Goal: Task Accomplishment & Management: Complete application form

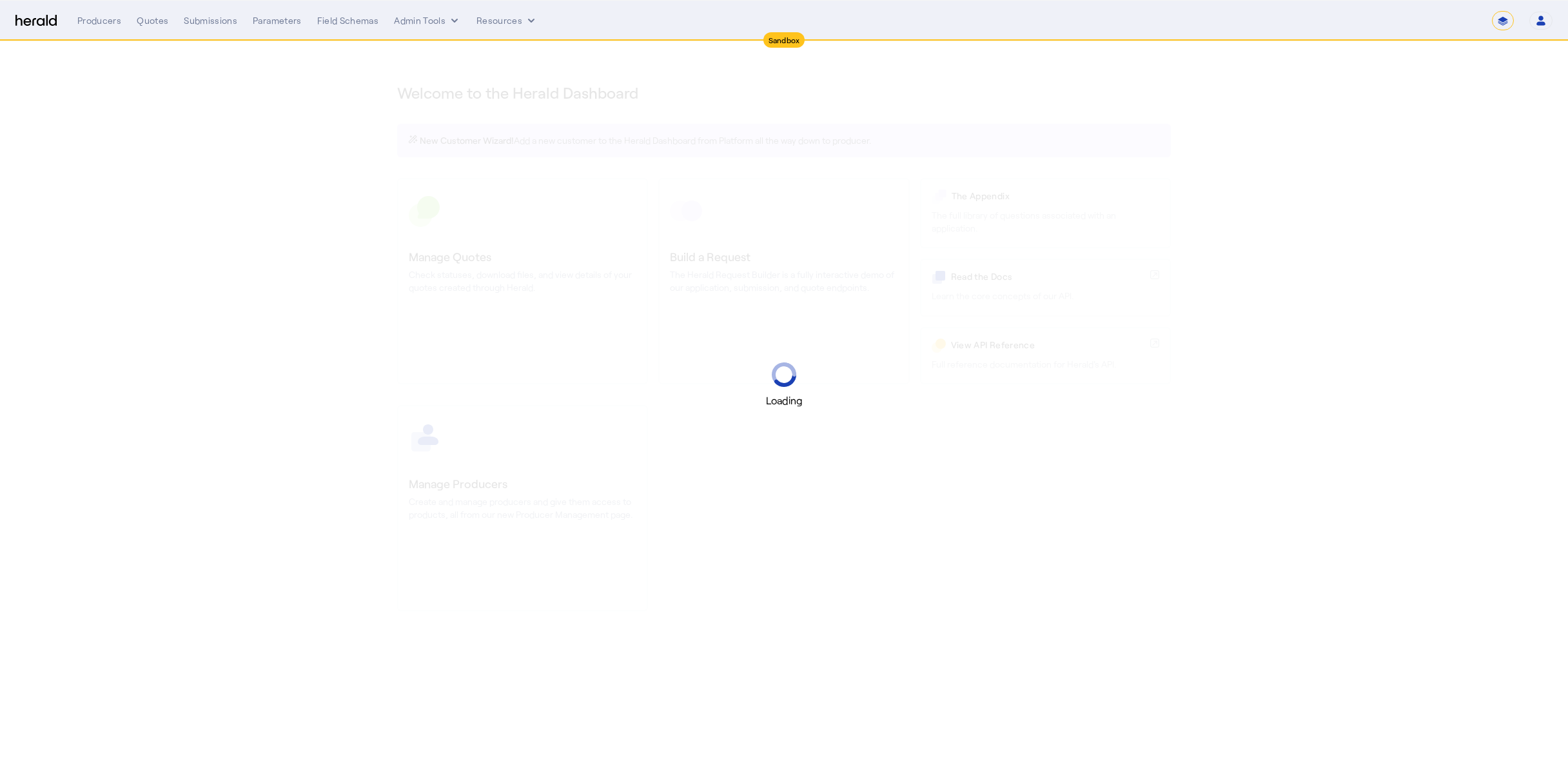
select select "*******"
select select "pfm_2v8p_herald_api"
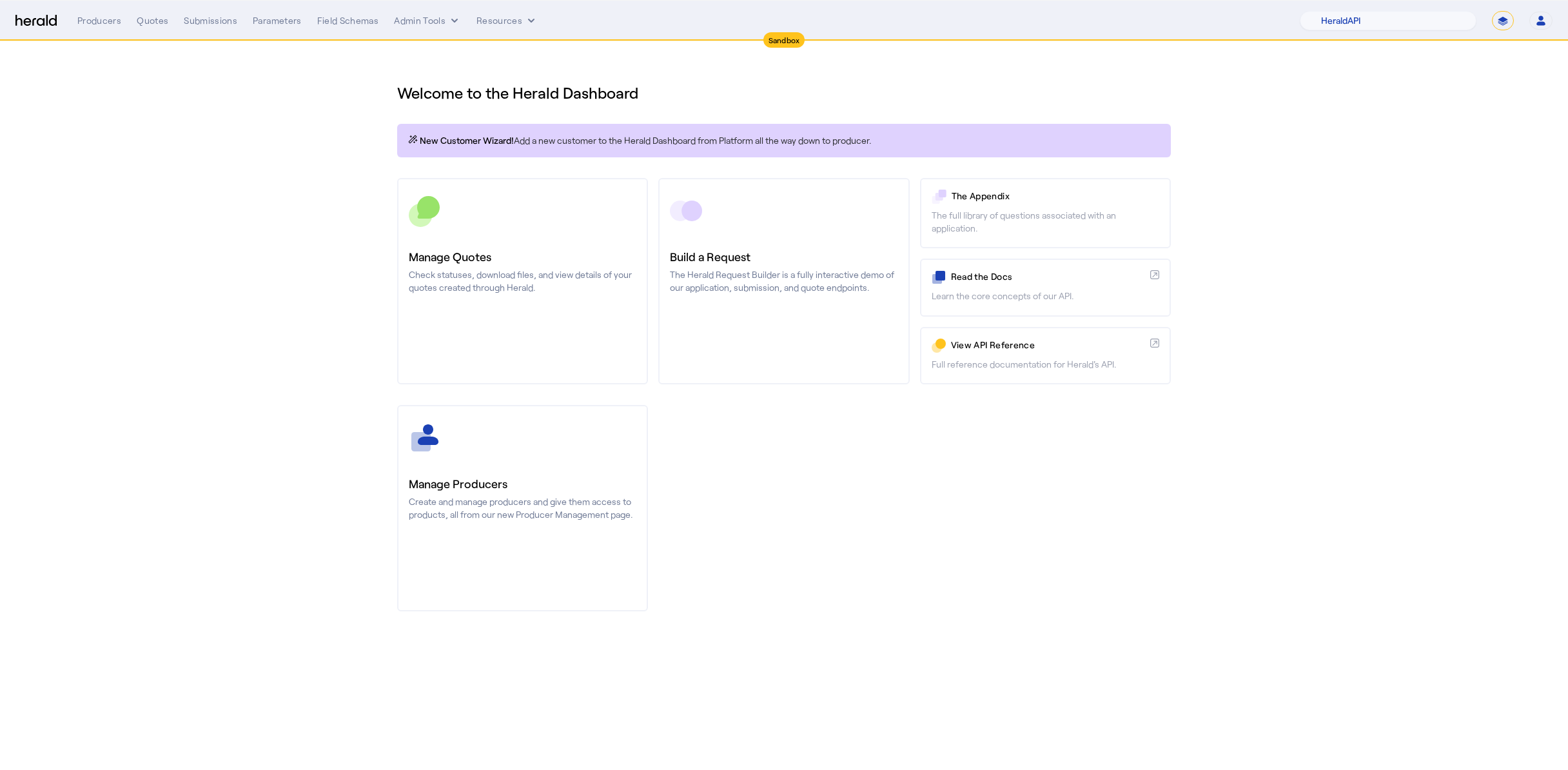
click at [236, 17] on div "Producers Quotes Submissions Parameters Field Schemas Admin Tools Resources" at bounding box center [688, 20] width 1222 height 13
click at [225, 23] on div "Submissions" at bounding box center [211, 20] width 54 height 13
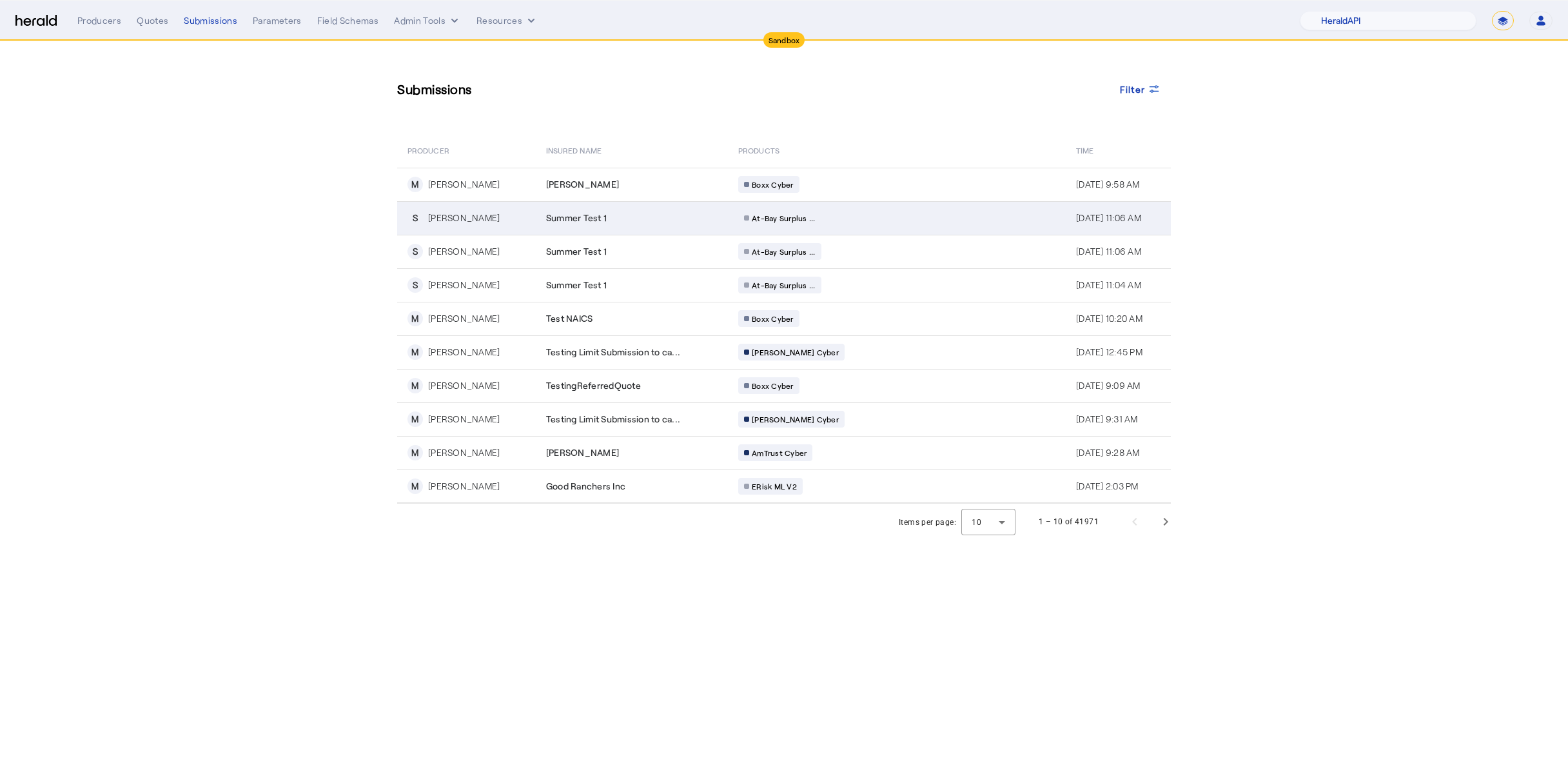
click at [484, 211] on div "[PERSON_NAME]" at bounding box center [464, 218] width 72 height 13
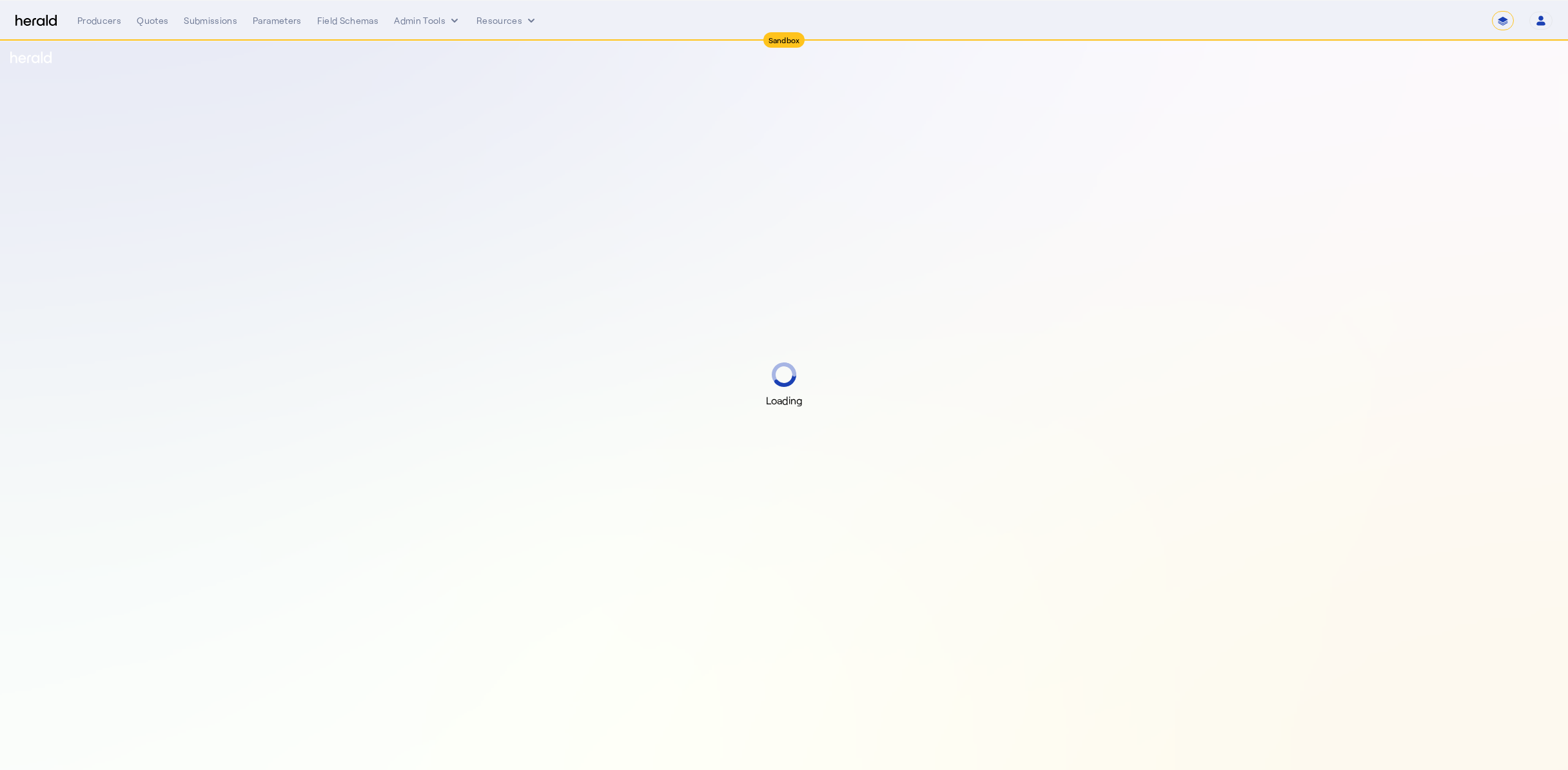
select select "*******"
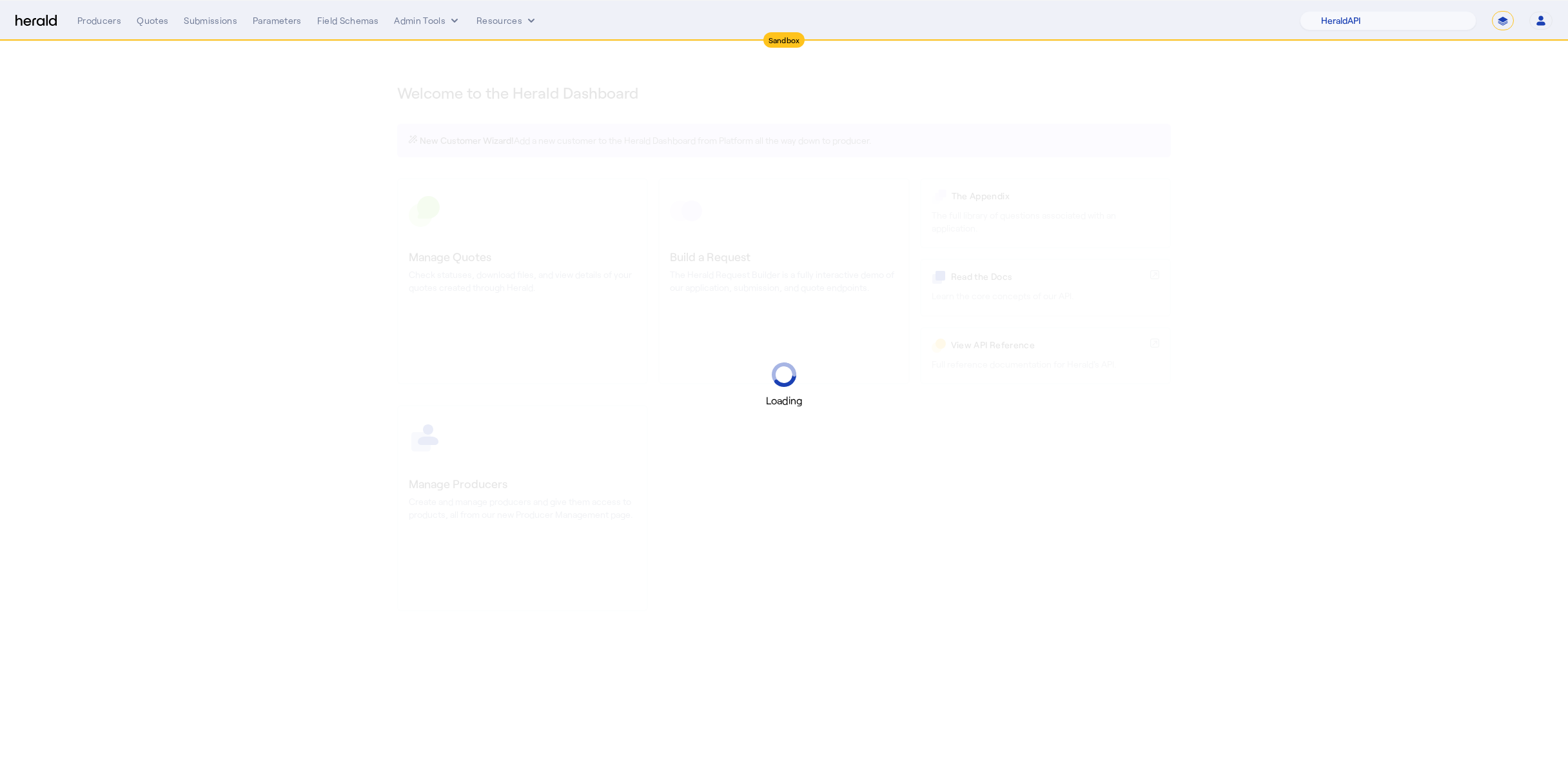
select select "pfm_2v8p_herald_api"
select select "*******"
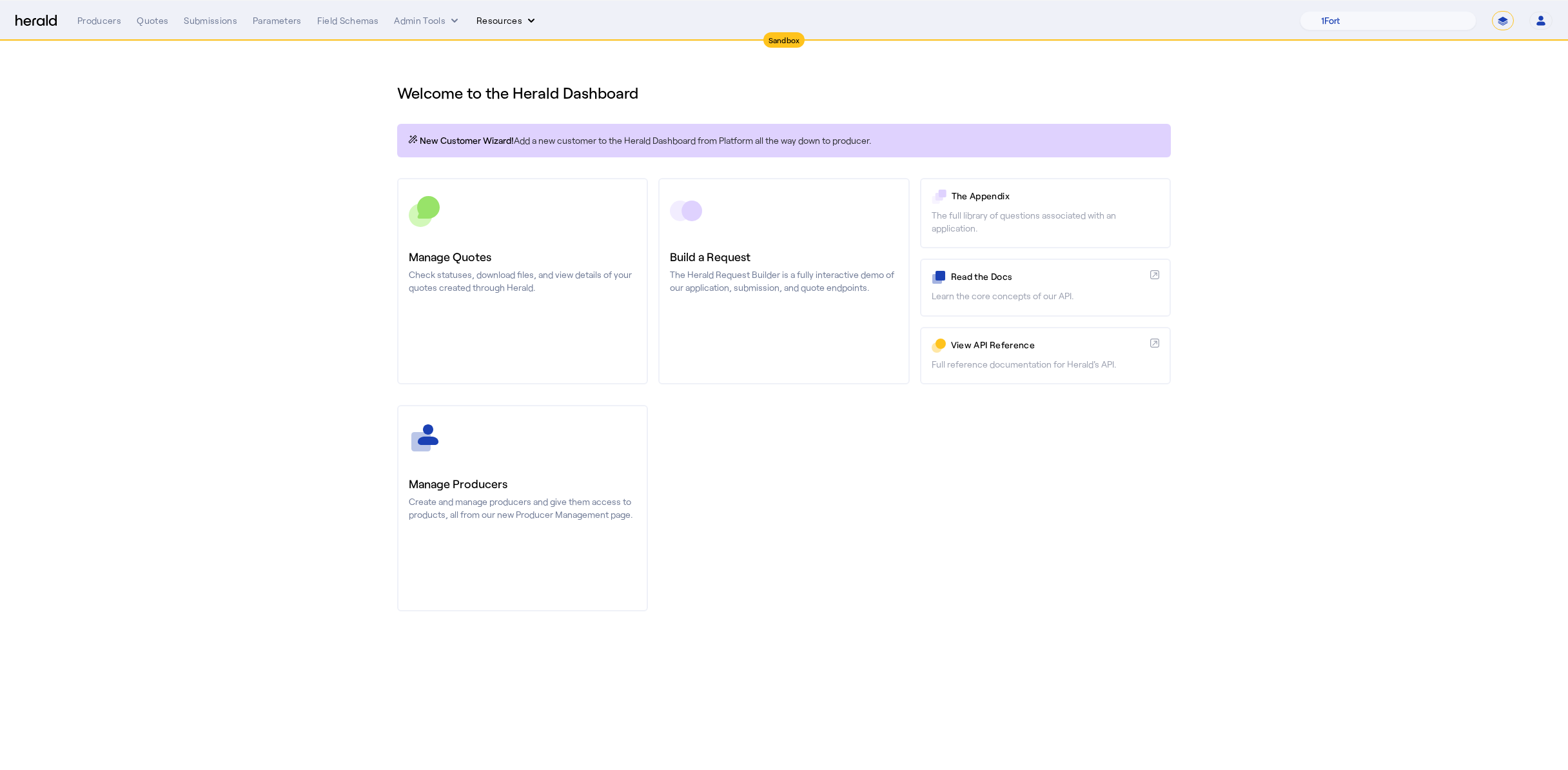
click at [499, 14] on button "Resources" at bounding box center [507, 20] width 61 height 13
click at [501, 27] on div "Herald Request Builder Appendix Docs API Reference" at bounding box center [540, 94] width 131 height 134
click at [501, 27] on div "Producers Quotes Submissions Parameters Field Schemas Admin Tools Resources 1Fo…" at bounding box center [815, 20] width 1475 height 19
click at [518, 27] on div "Producers Quotes Submissions Parameters Field Schemas Admin Tools Resources 1Fo…" at bounding box center [815, 20] width 1475 height 19
click at [519, 17] on button "Resources" at bounding box center [507, 20] width 61 height 13
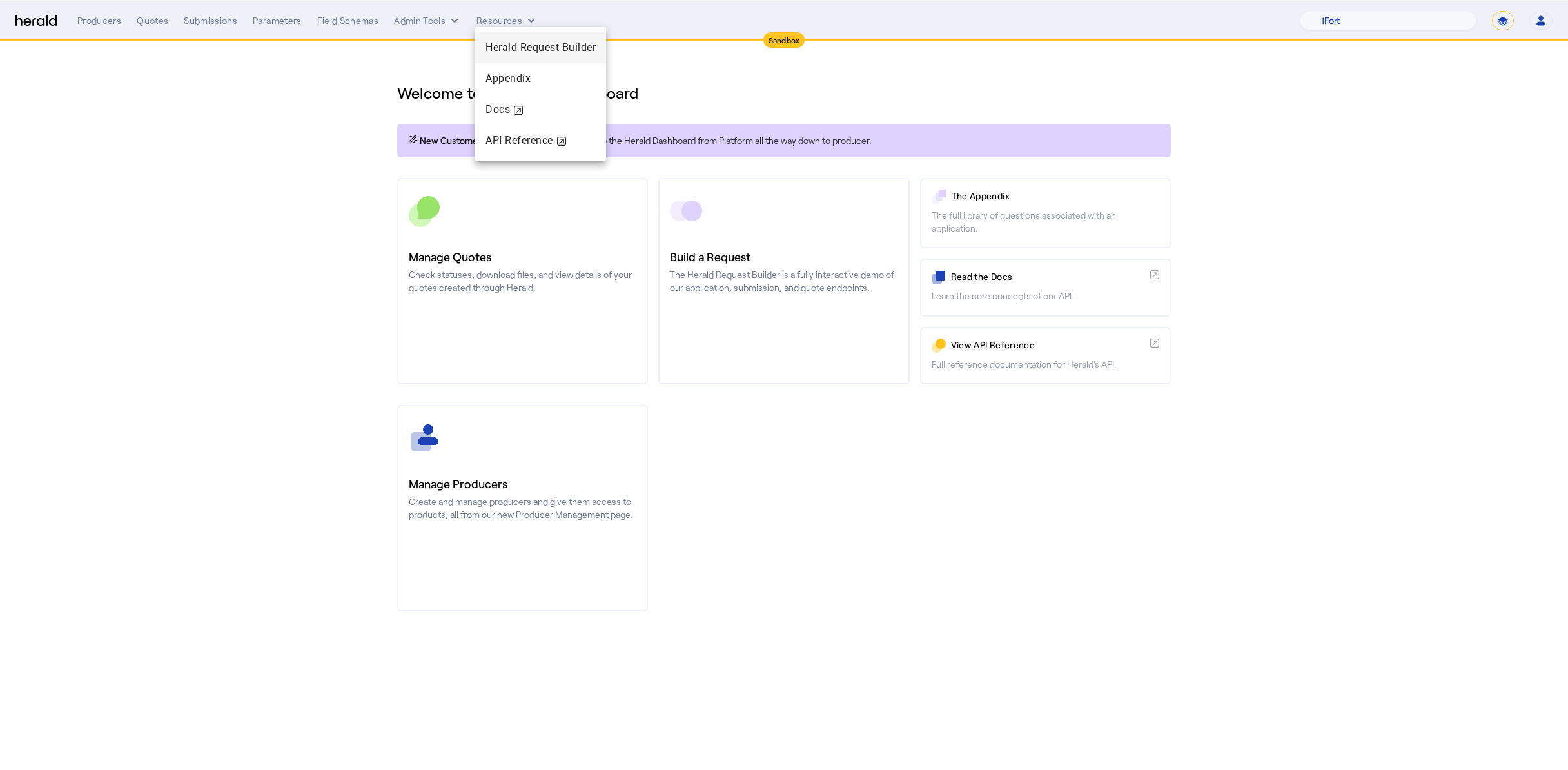
click at [532, 54] on span "Herald Request Builder" at bounding box center [540, 48] width 110 height 15
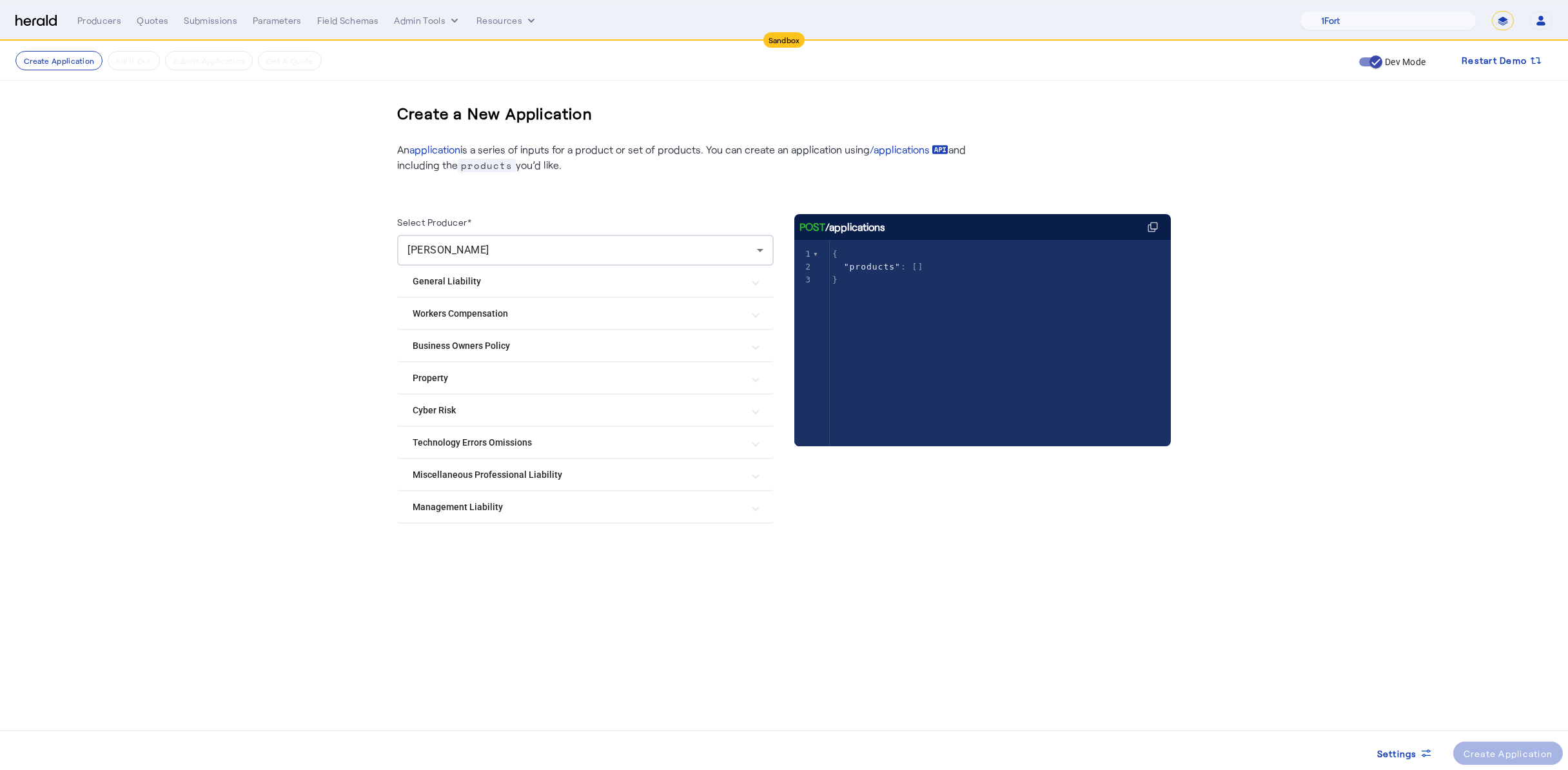
click at [470, 410] on Risk "Cyber Risk" at bounding box center [578, 410] width 330 height 13
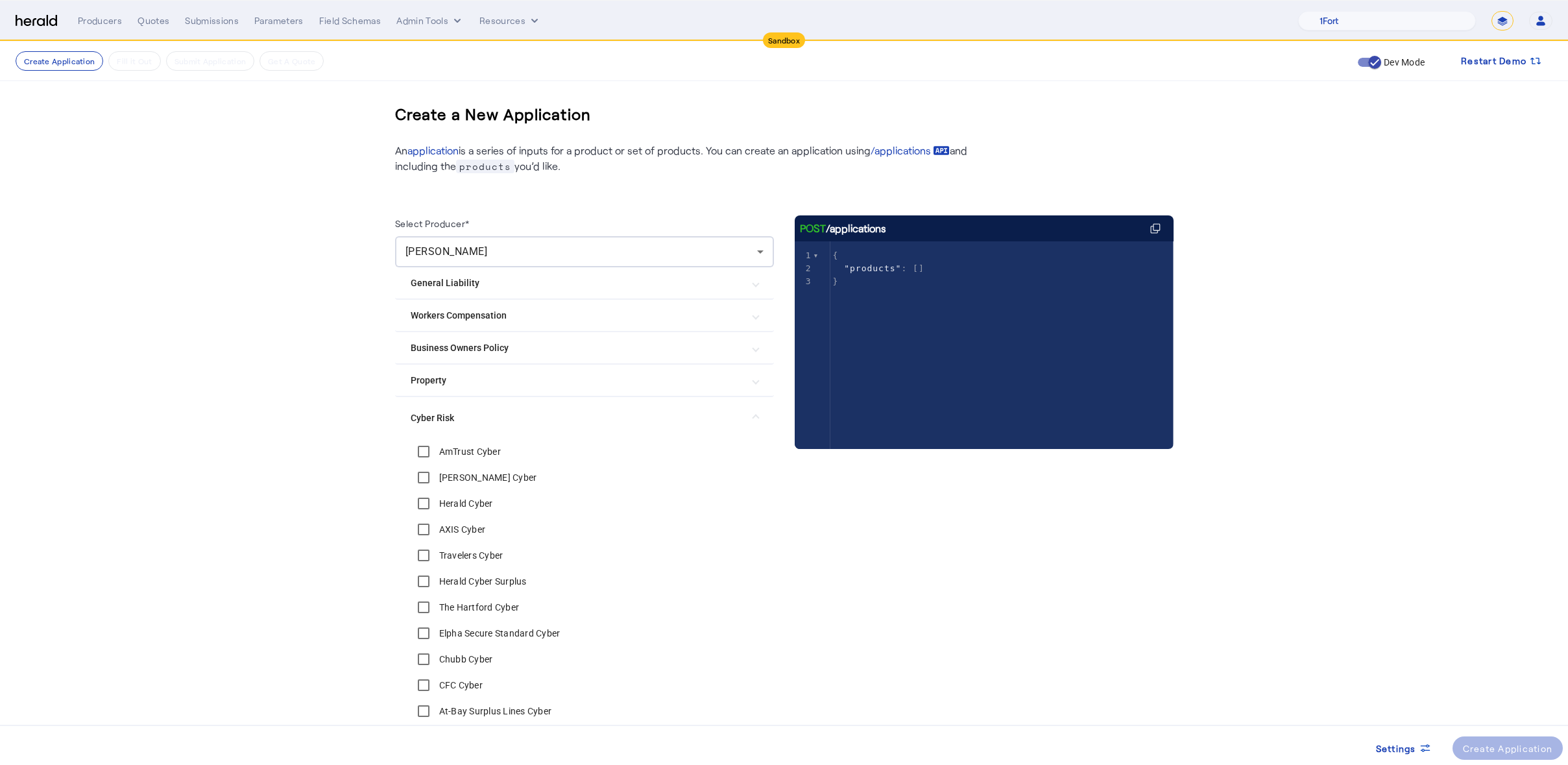
click at [466, 450] on label "AmTrust Cyber" at bounding box center [469, 451] width 64 height 13
click at [462, 477] on label "[PERSON_NAME] Cyber" at bounding box center [487, 477] width 101 height 13
click at [463, 511] on div "Herald Cyber" at bounding box center [452, 503] width 82 height 26
click at [463, 506] on label "Herald Cyber" at bounding box center [465, 503] width 57 height 13
click at [1515, 760] on span at bounding box center [1508, 748] width 111 height 31
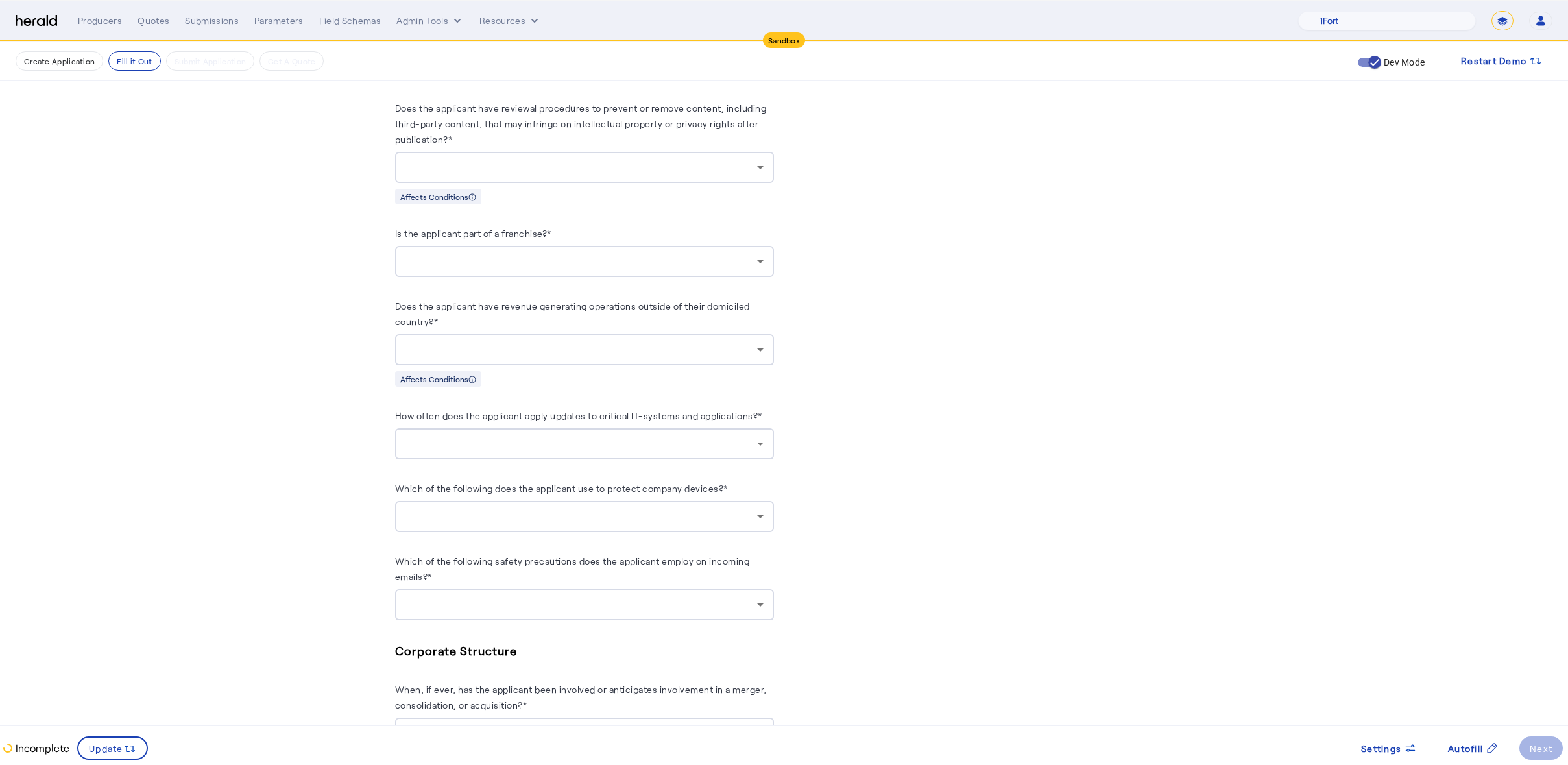
scroll to position [2187, 0]
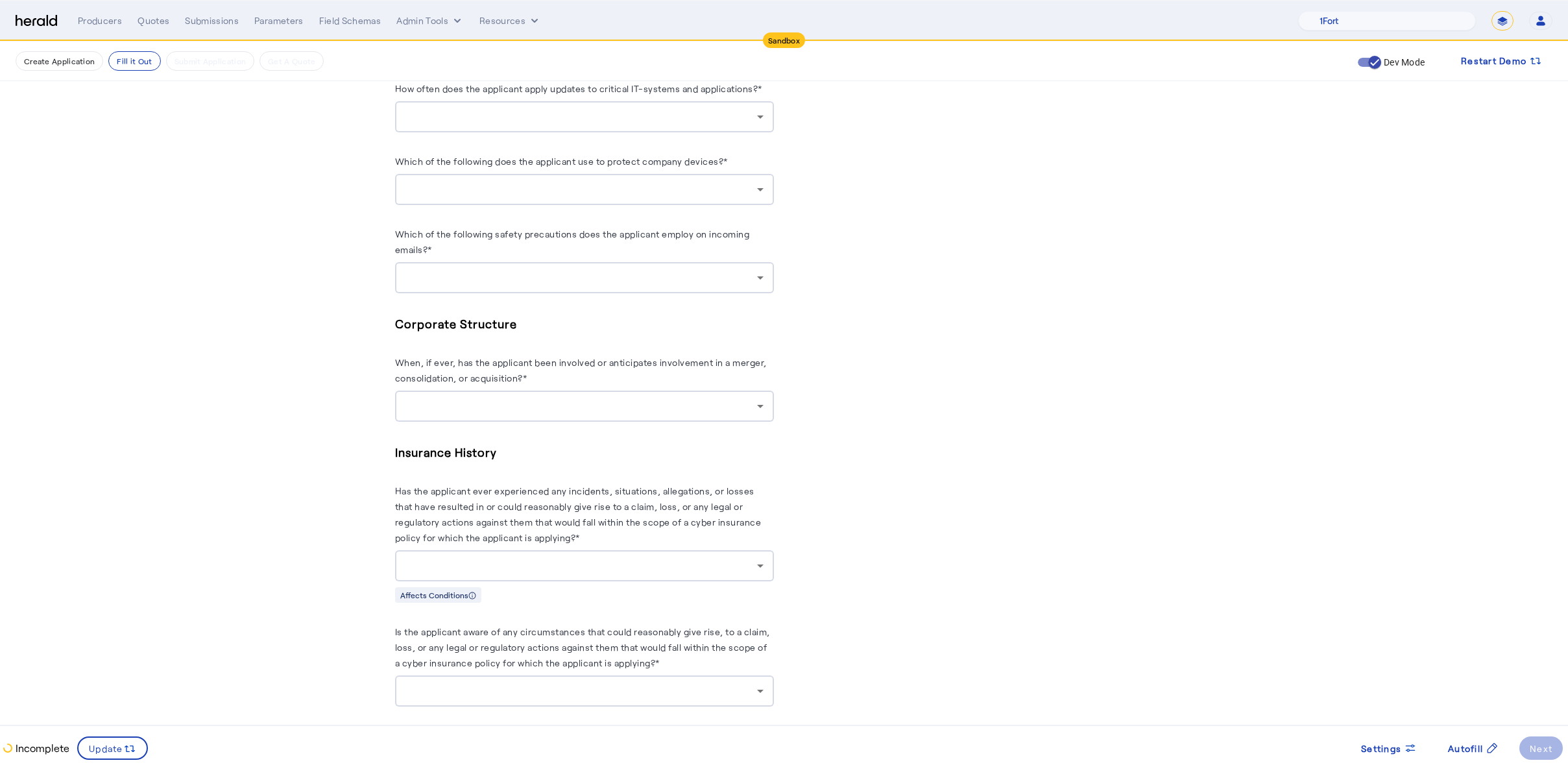
click at [504, 566] on div at bounding box center [584, 566] width 358 height 31
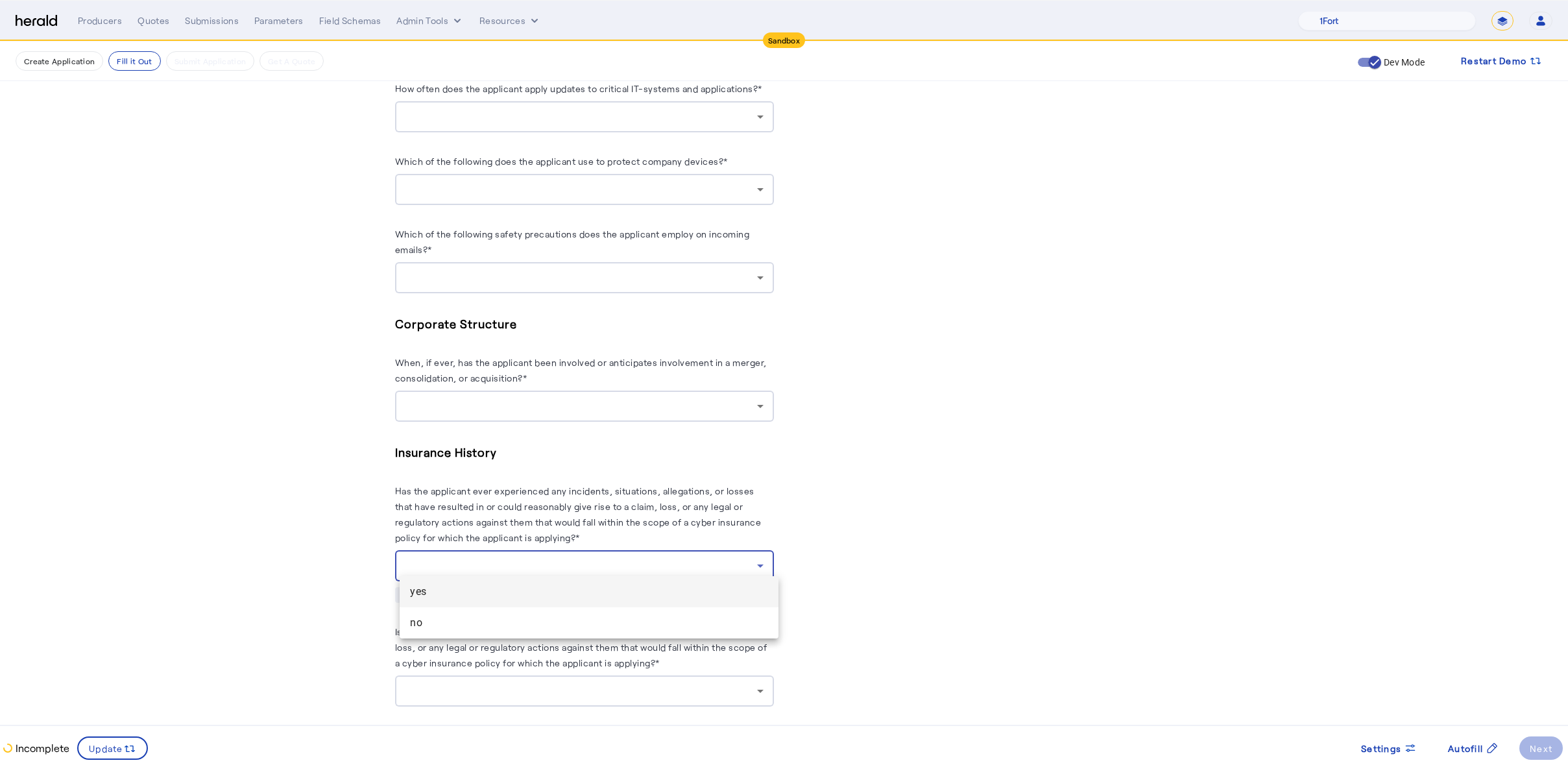
click at [492, 591] on span "yes" at bounding box center [589, 591] width 358 height 16
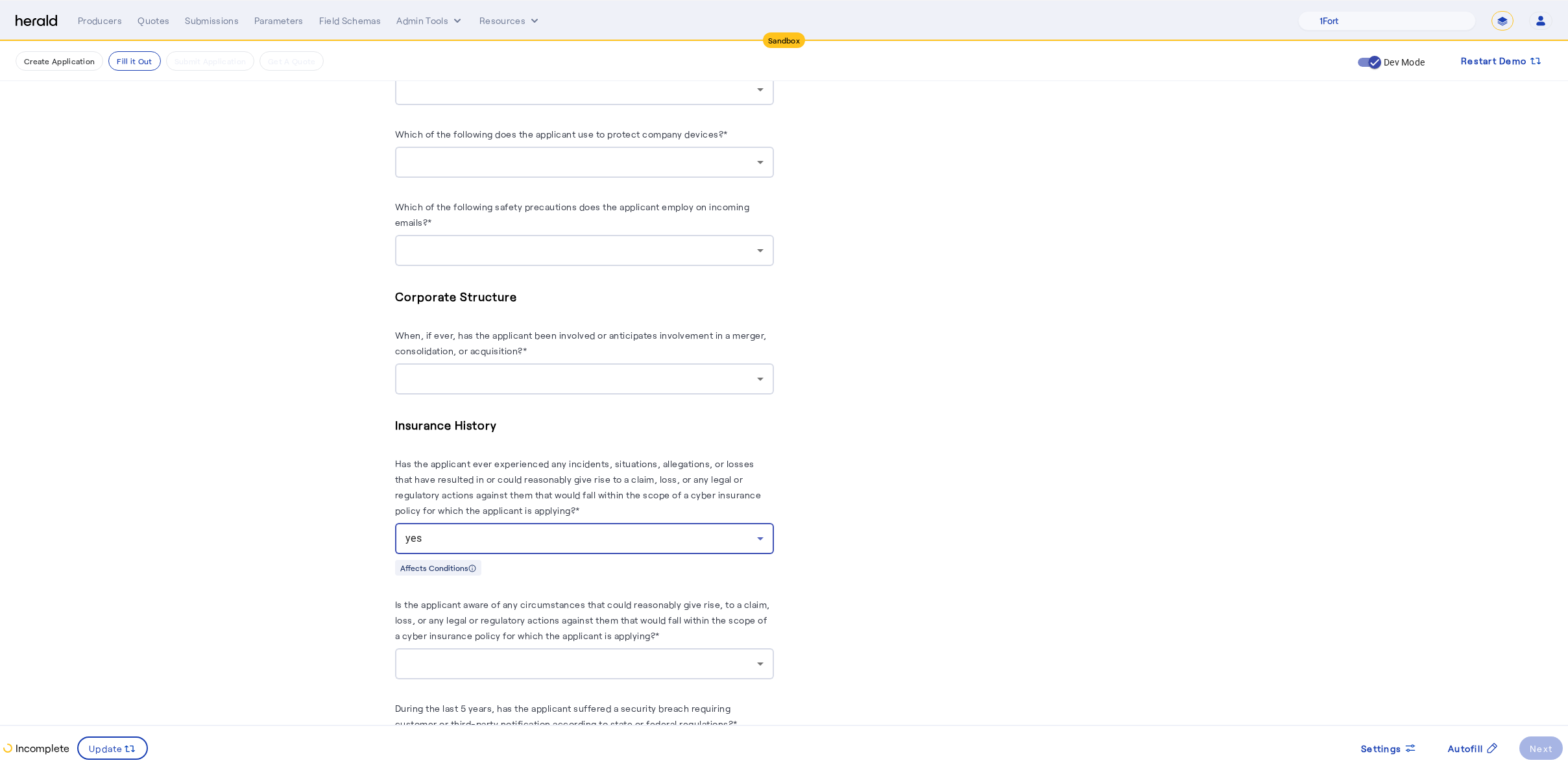
scroll to position [2254, 0]
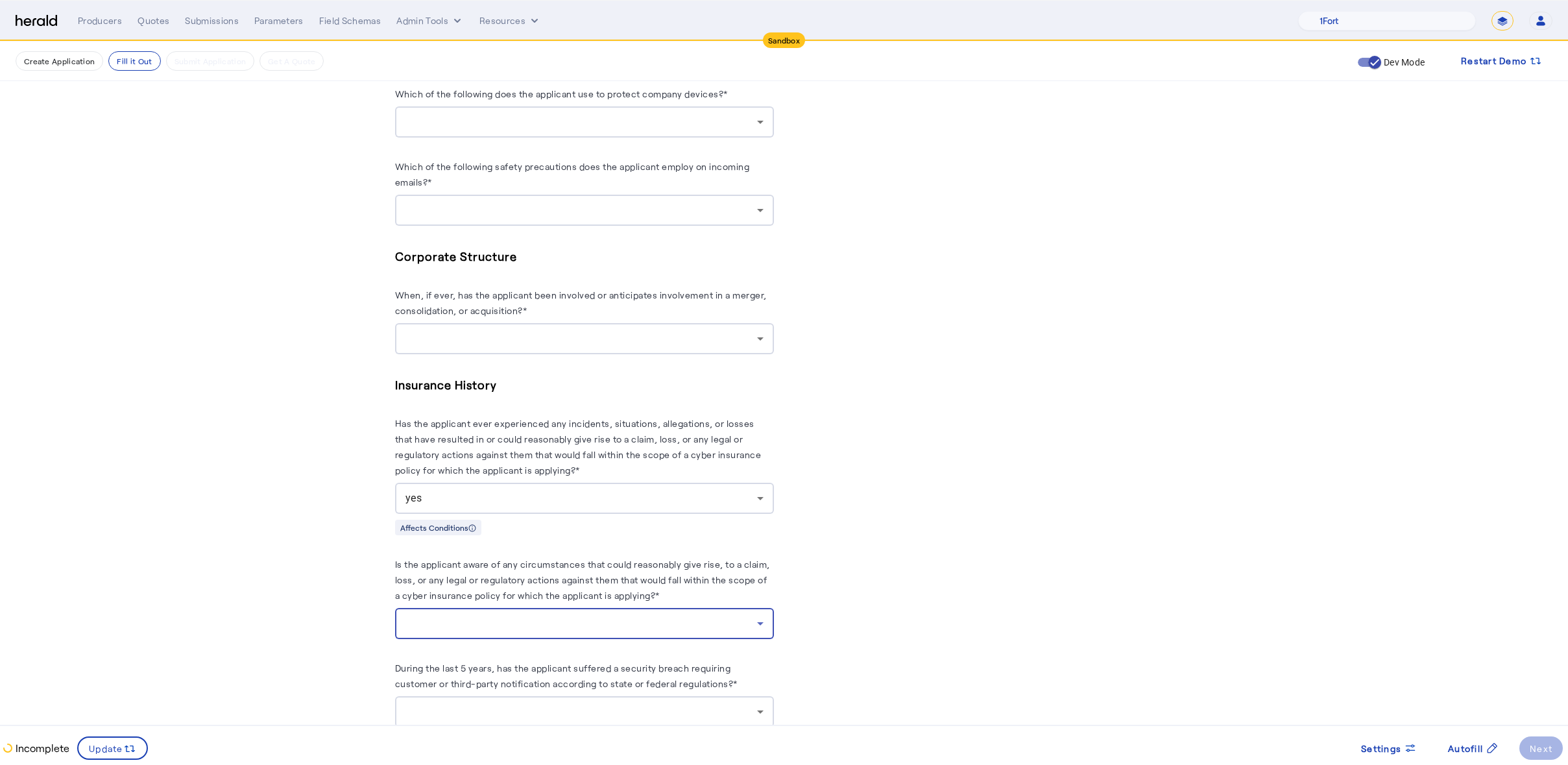
click at [518, 616] on div at bounding box center [581, 623] width 352 height 16
click at [438, 649] on span "yes" at bounding box center [589, 649] width 358 height 16
click at [136, 752] on span at bounding box center [112, 748] width 68 height 31
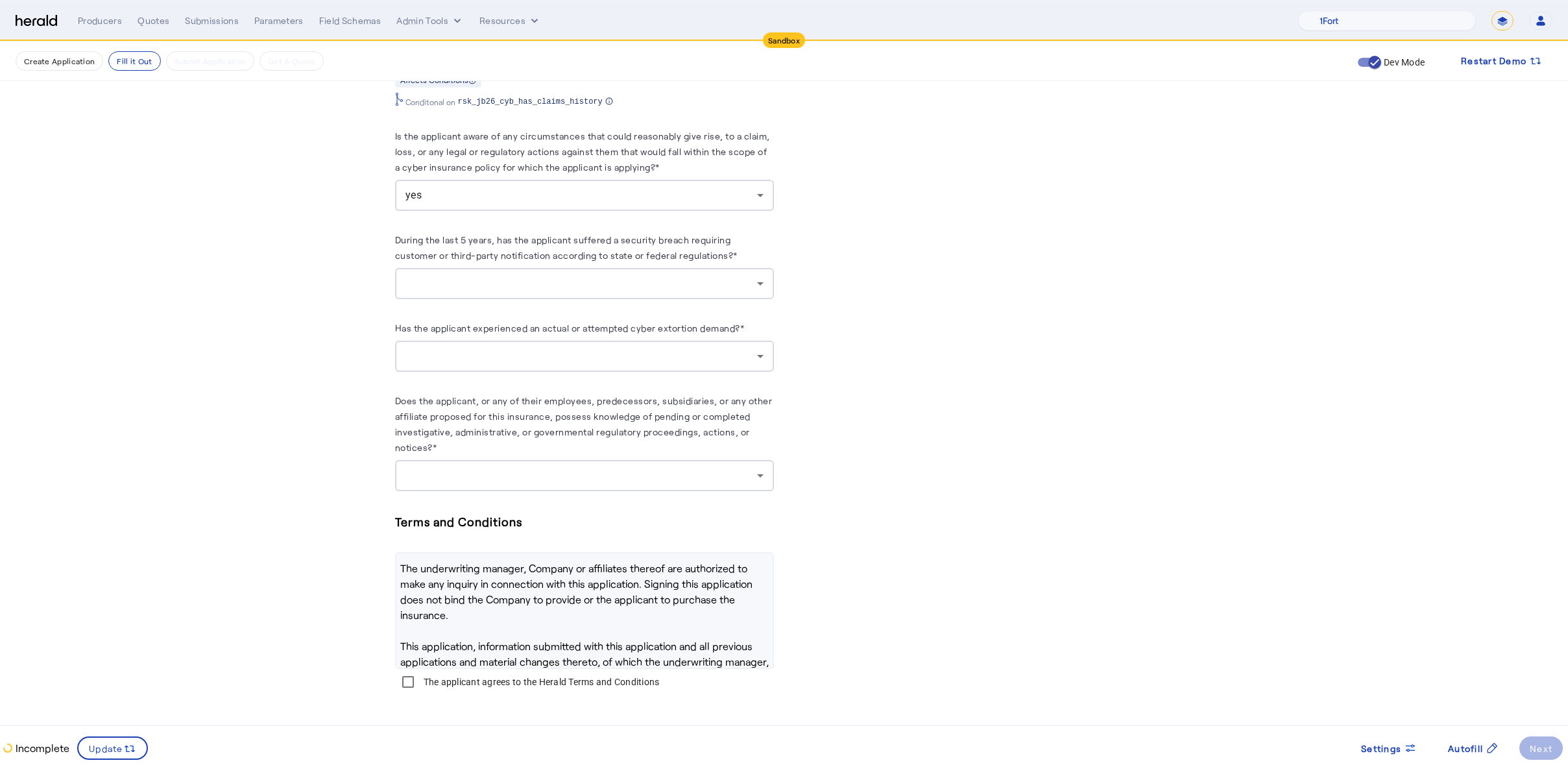
scroll to position [167, 0]
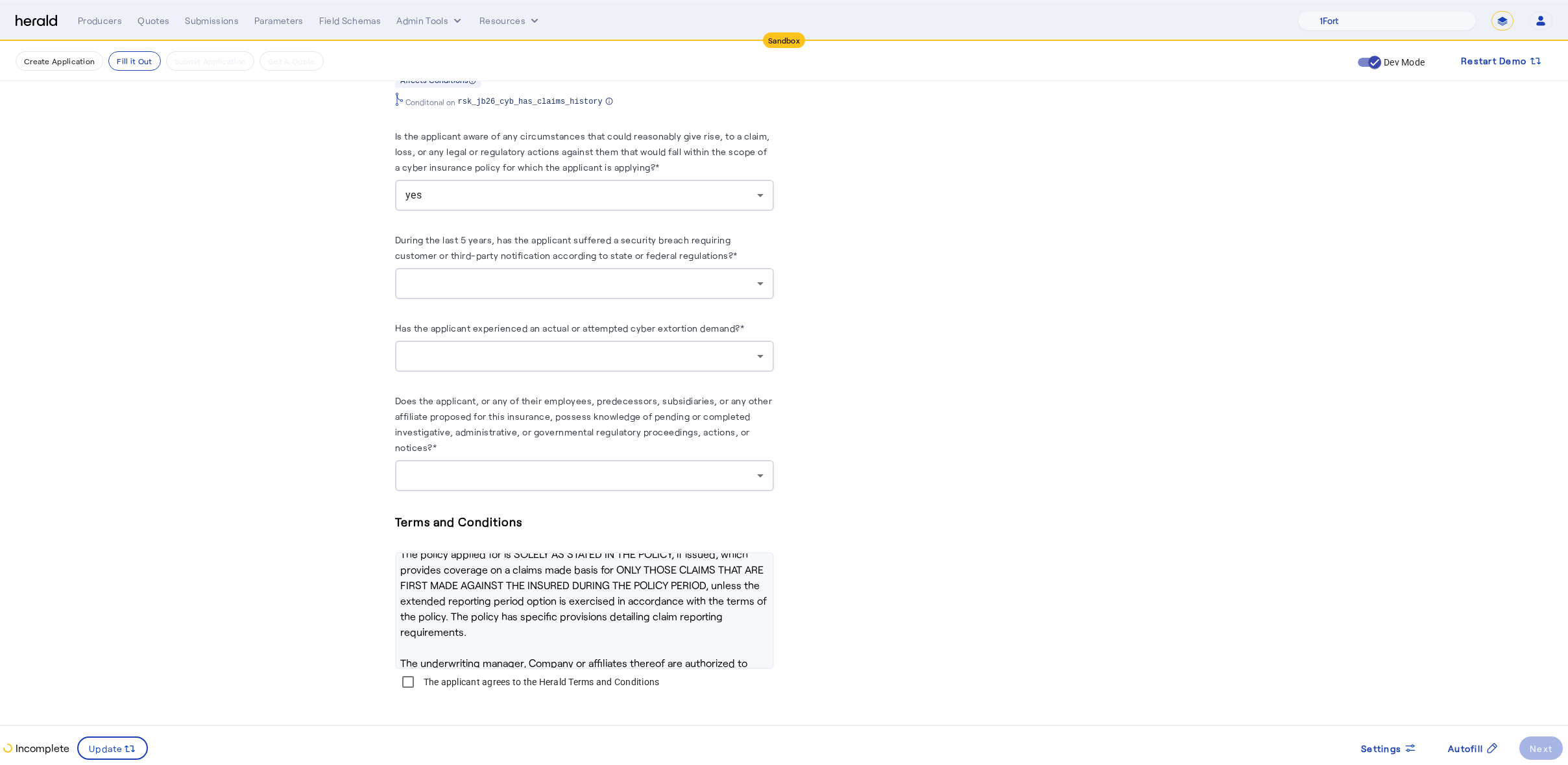
click at [583, 268] on div at bounding box center [584, 284] width 358 height 31
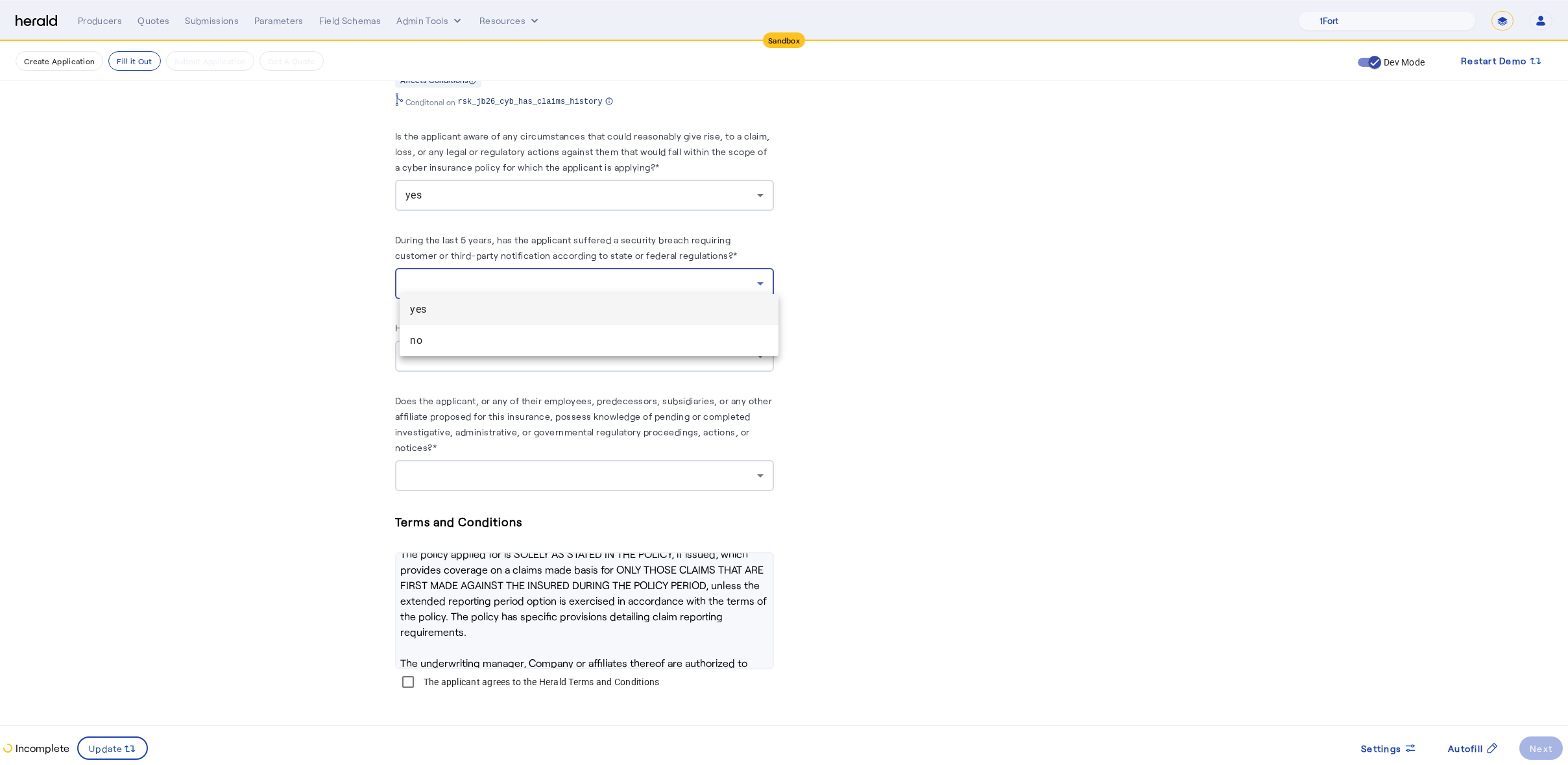
click at [260, 229] on div at bounding box center [784, 382] width 1568 height 765
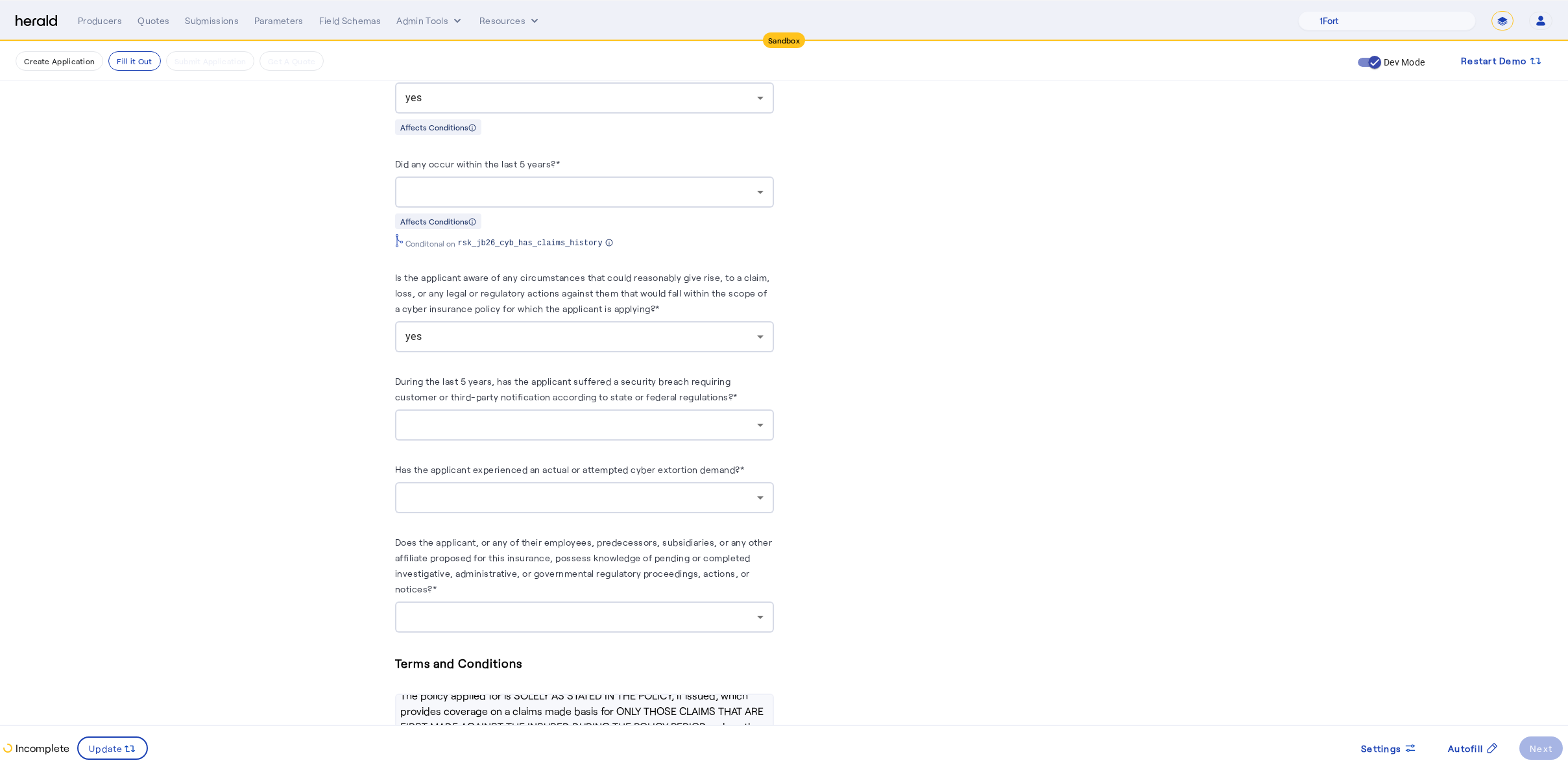
scroll to position [2654, 0]
click at [527, 189] on div at bounding box center [581, 192] width 352 height 16
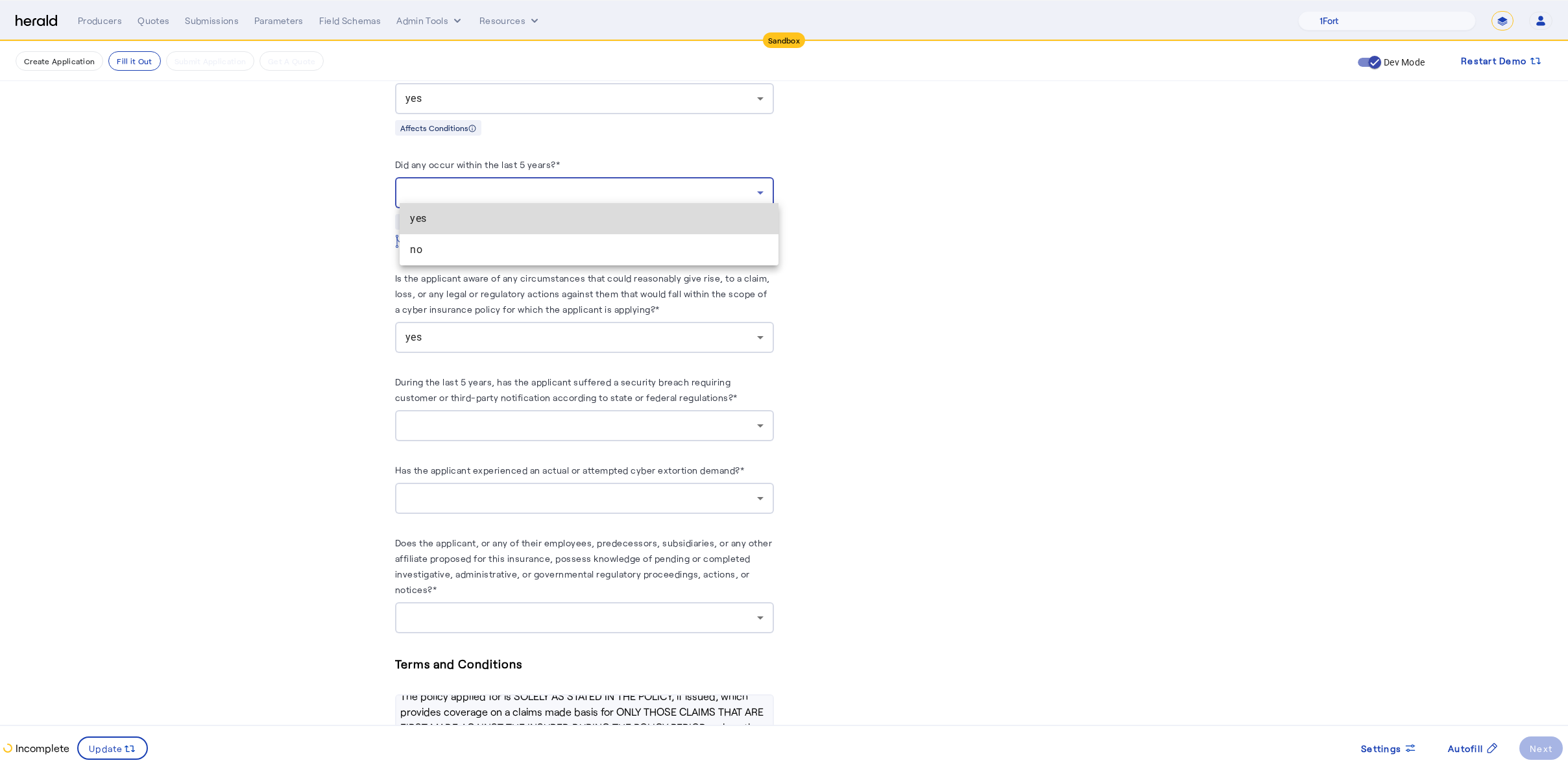
click at [526, 217] on span "yes" at bounding box center [589, 218] width 358 height 16
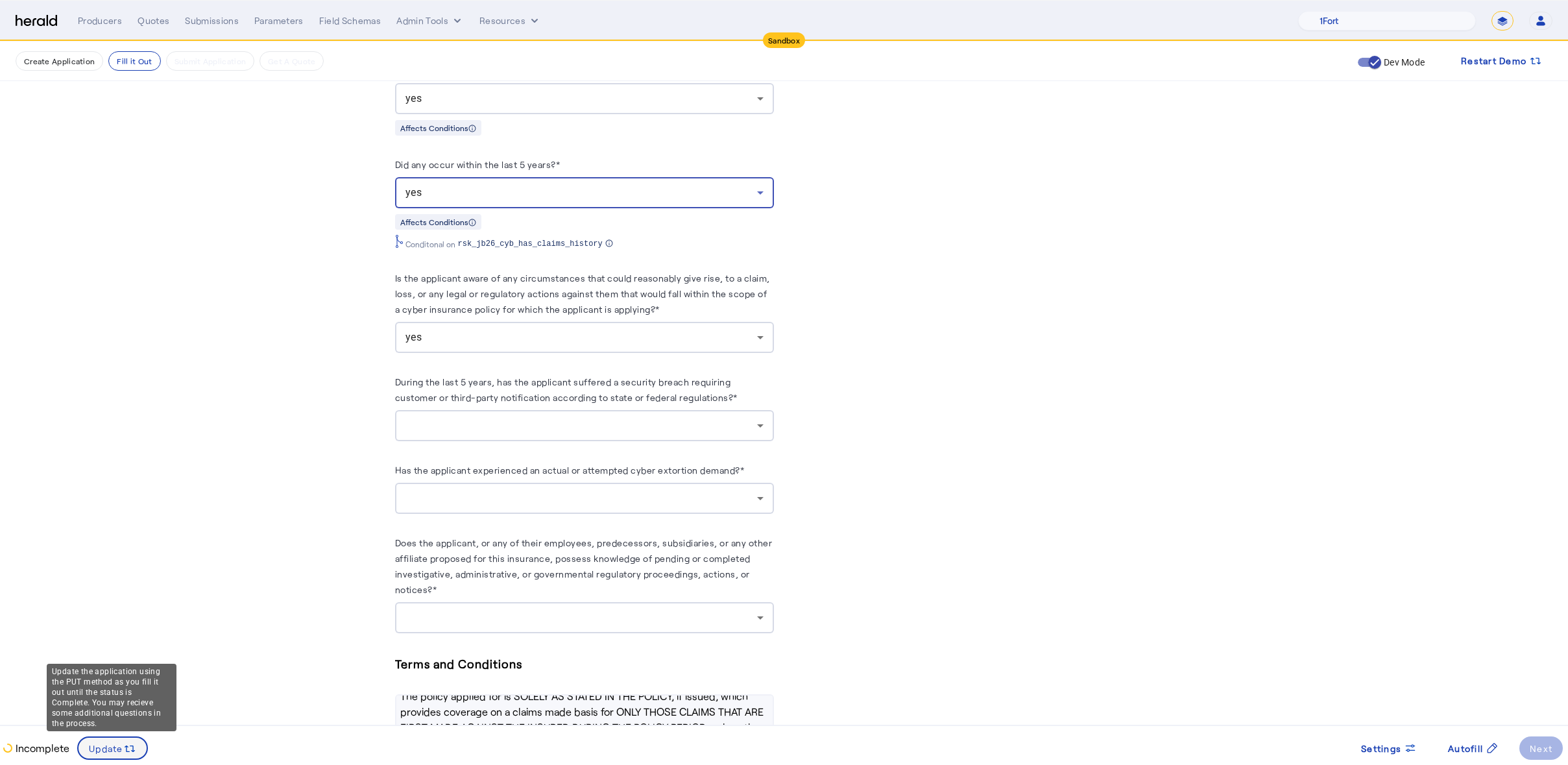
click at [98, 751] on span "Update" at bounding box center [106, 748] width 34 height 14
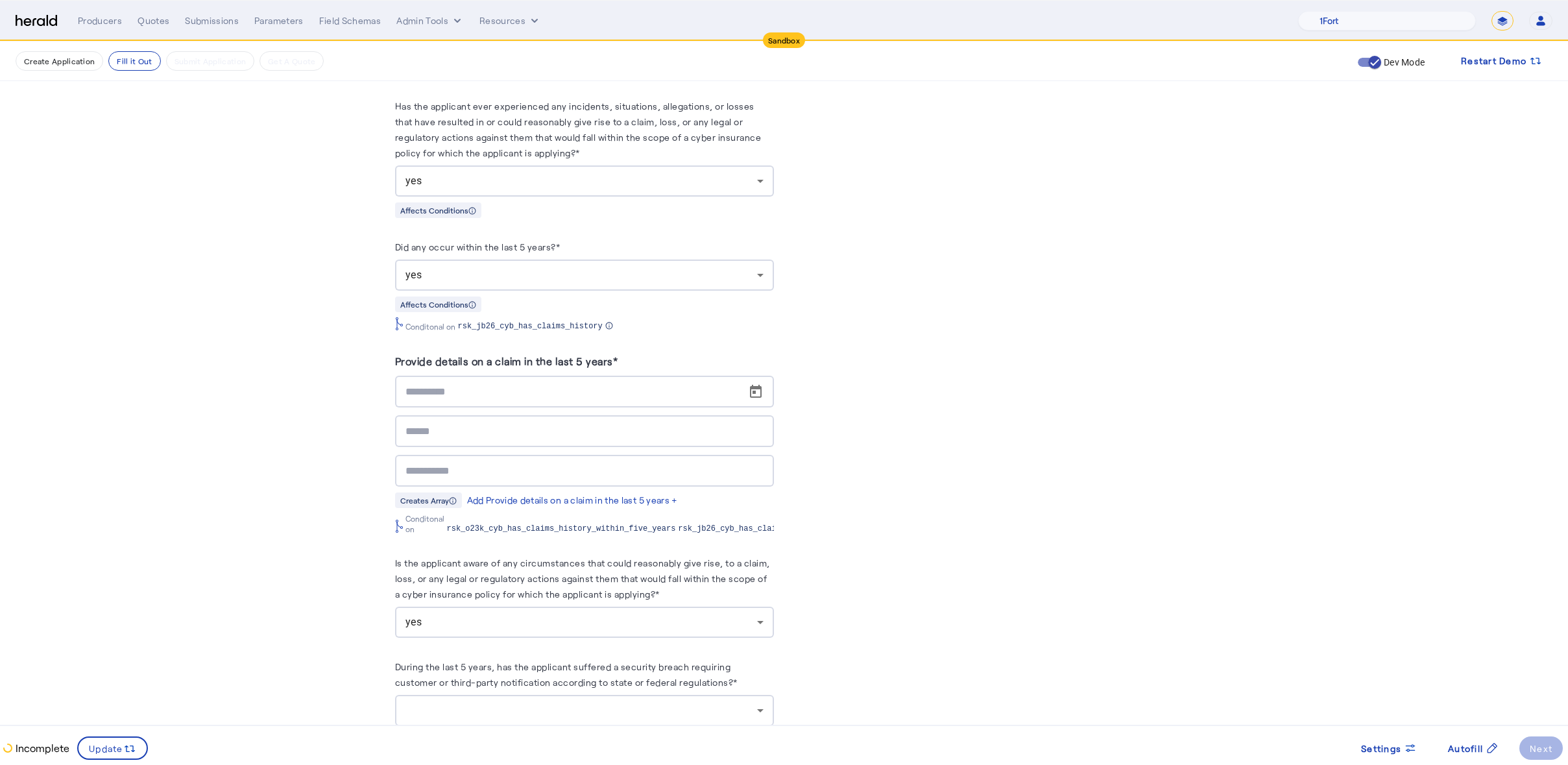
scroll to position [2559, 0]
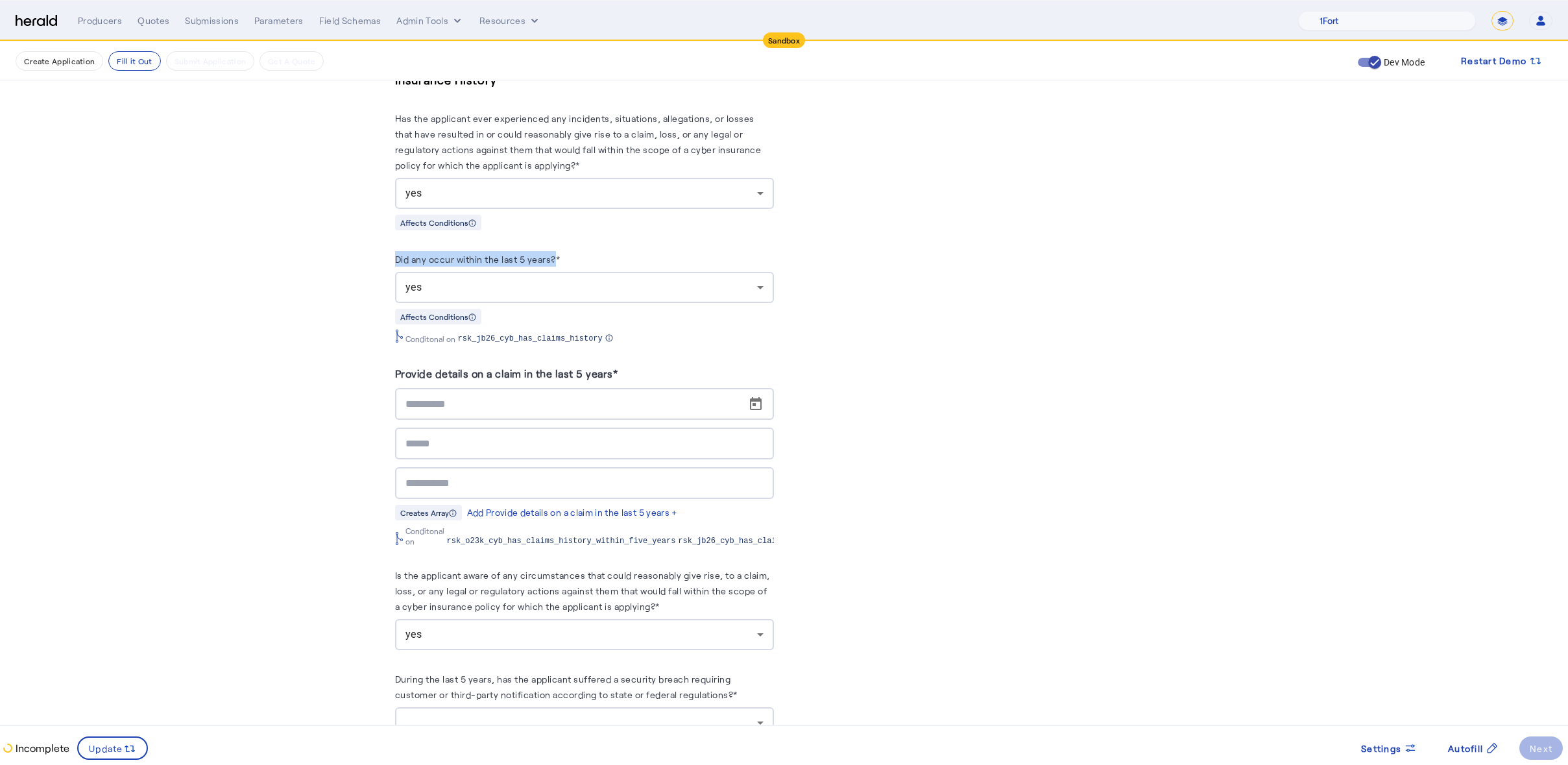
drag, startPoint x: 563, startPoint y: 251, endPoint x: 396, endPoint y: 256, distance: 167.1
copy label "Did any occur within the last 5 years?"
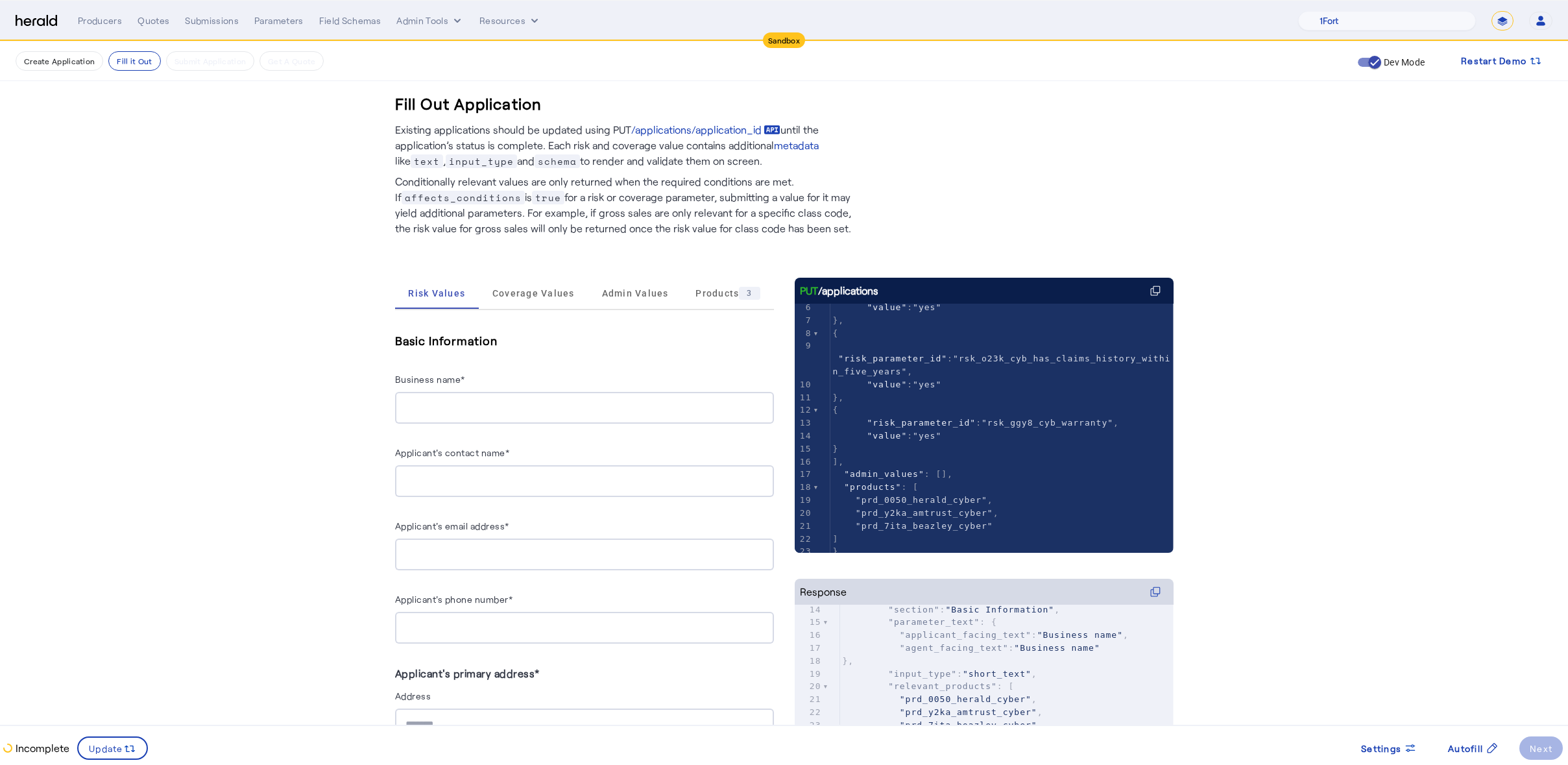
scroll to position [438, 0]
click at [1043, 616] on pre "}" at bounding box center [1007, 618] width 334 height 13
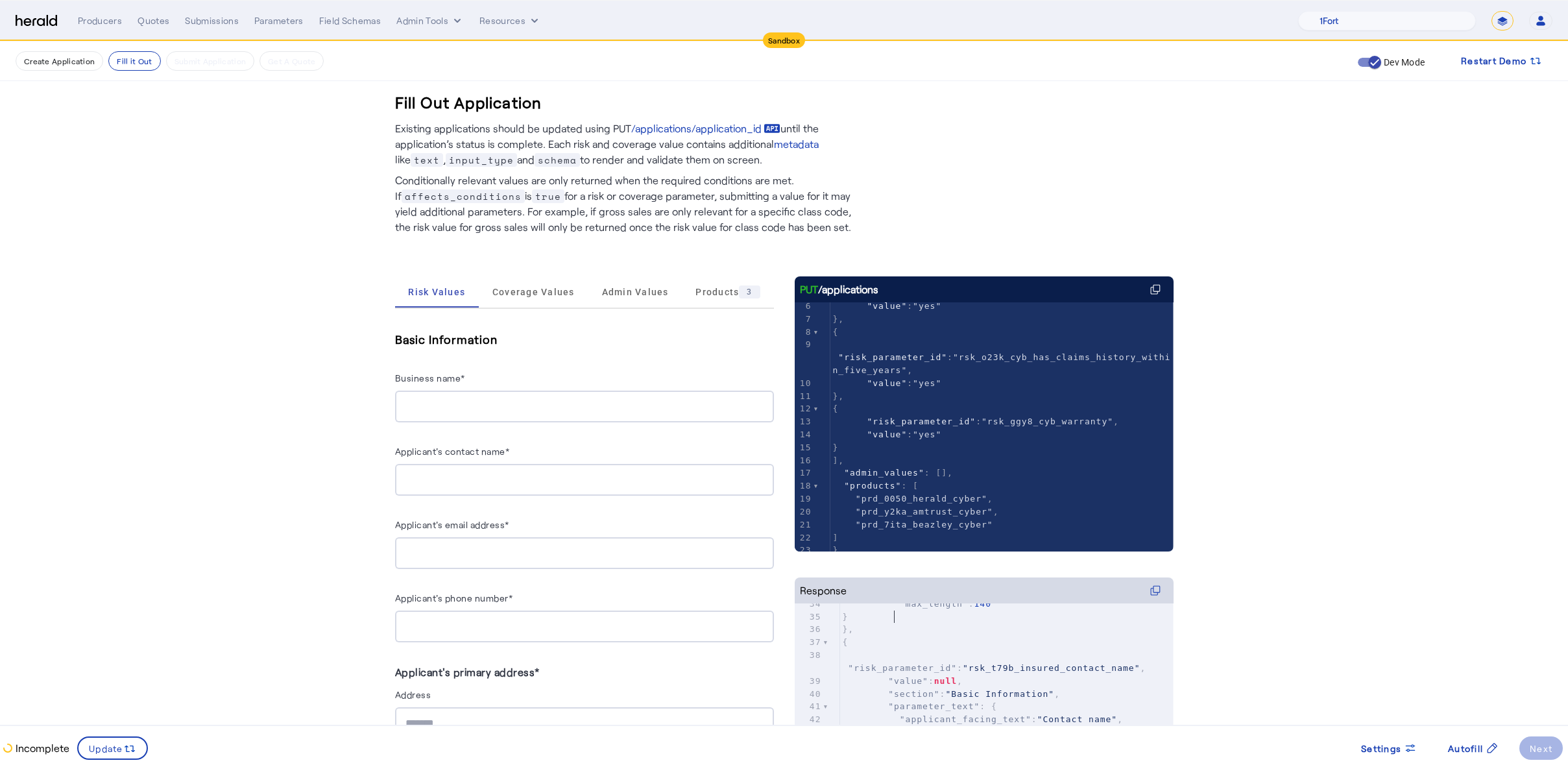
scroll to position [452, 0]
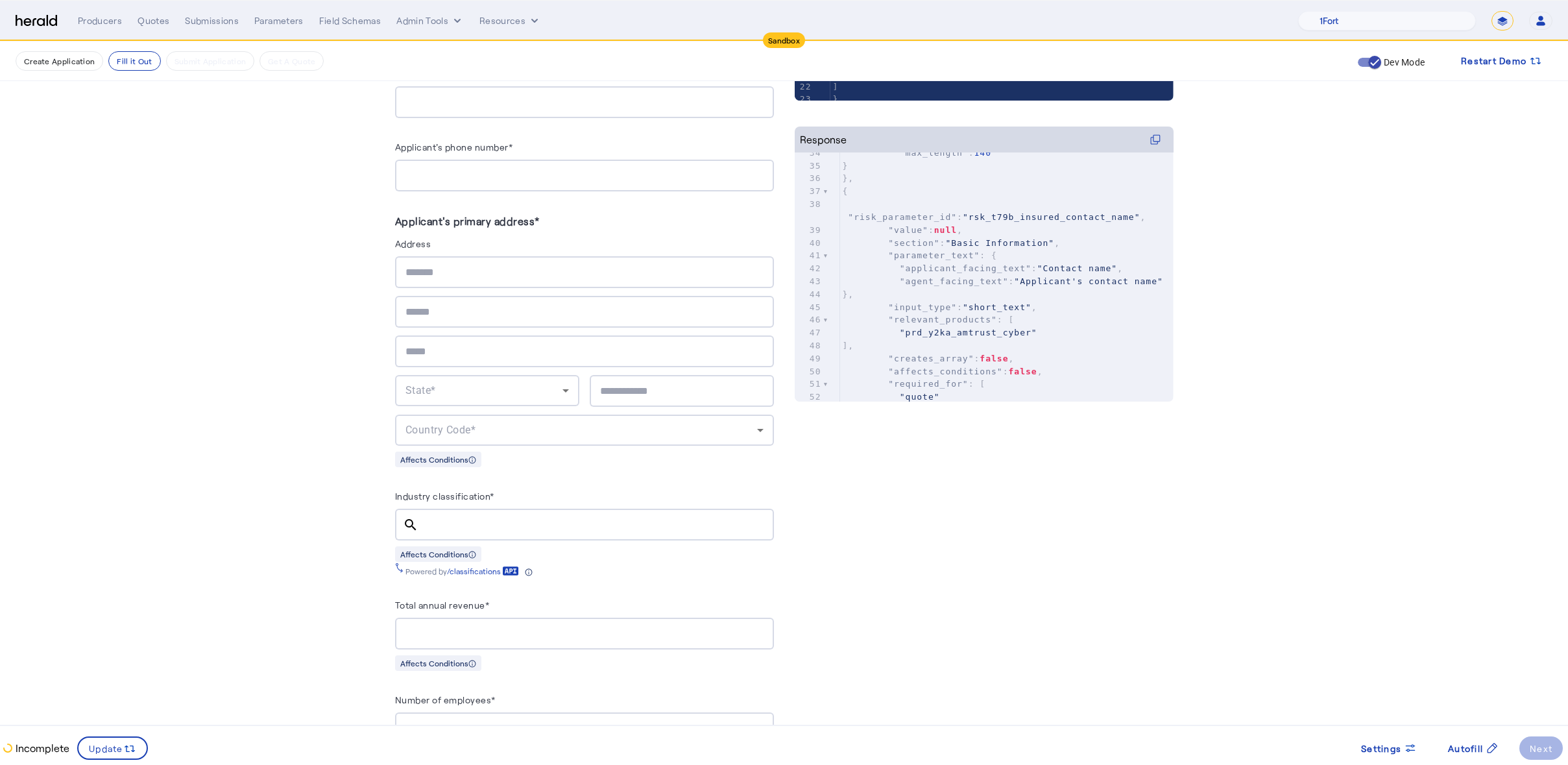
click at [985, 324] on span ""relevant_products"" at bounding box center [942, 319] width 109 height 9
type input "**********"
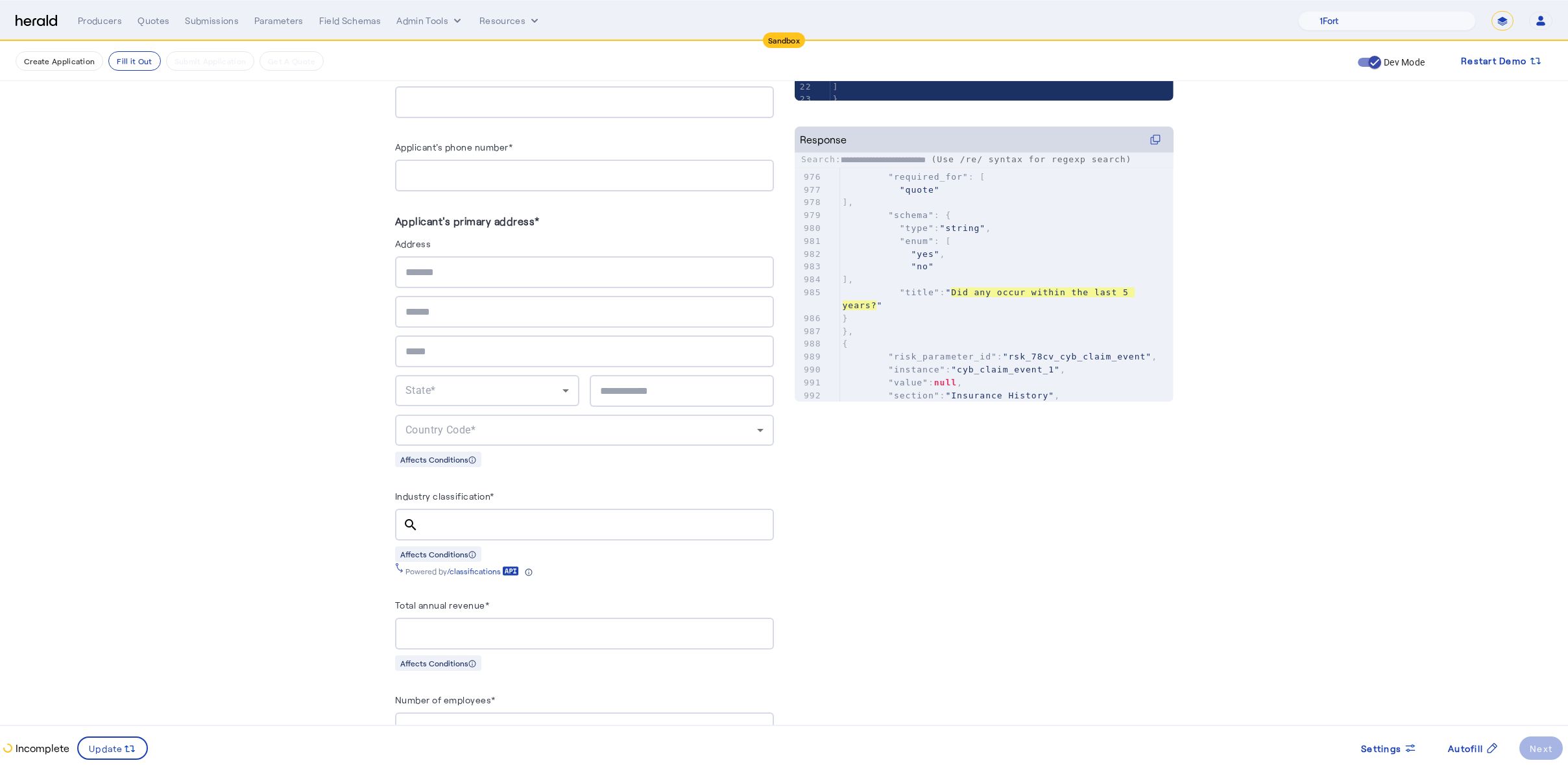
scroll to position [0, 0]
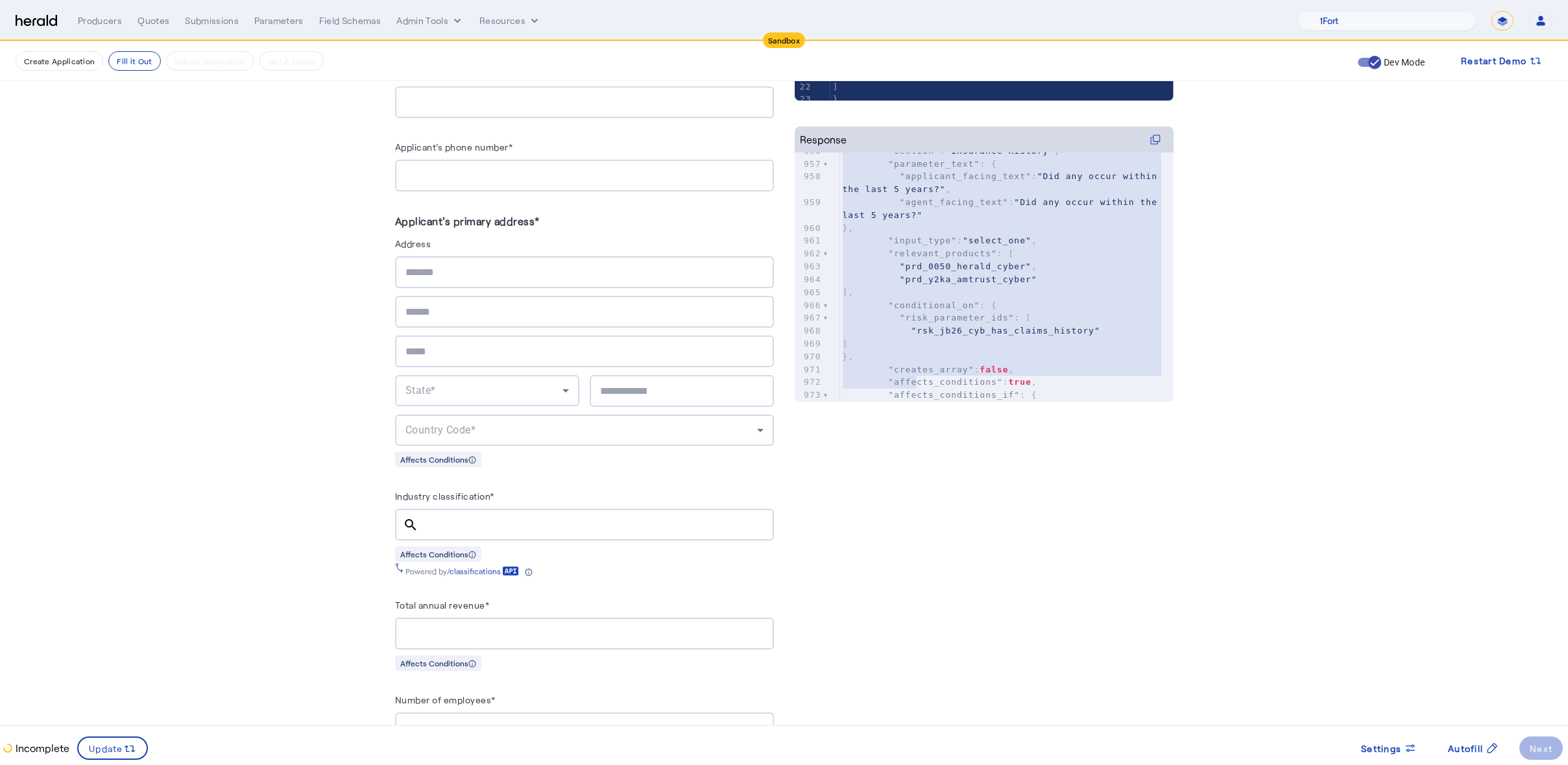
type textarea "**********"
drag, startPoint x: 885, startPoint y: 199, endPoint x: 922, endPoint y: 398, distance: 202.4
drag, startPoint x: 939, startPoint y: 313, endPoint x: 931, endPoint y: 298, distance: 17.0
click at [939, 325] on span ""rsk_jb26_cyb_has_claims_history"" at bounding box center [1005, 330] width 189 height 9
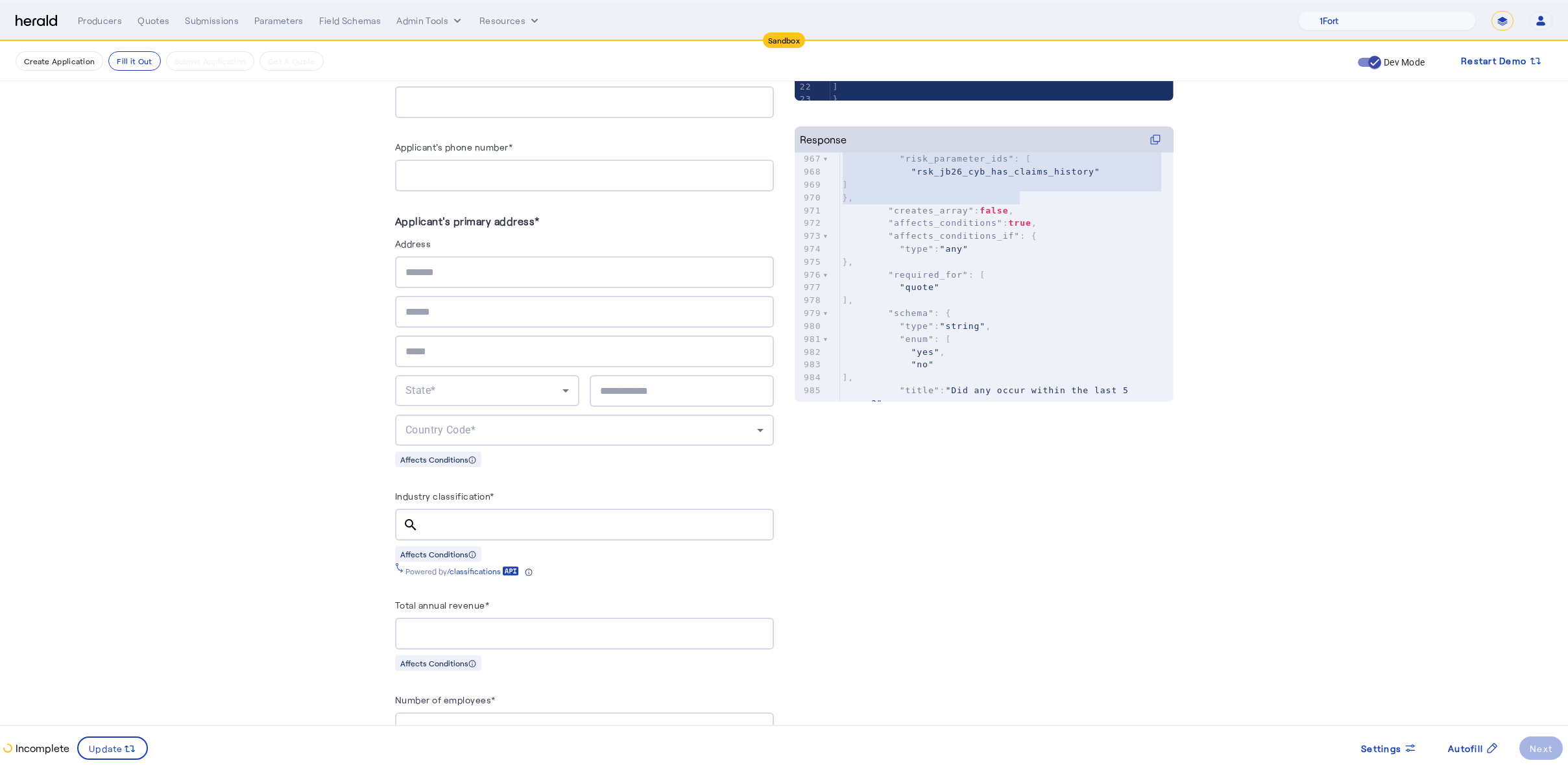
type textarea "**********"
drag, startPoint x: 895, startPoint y: 240, endPoint x: 1109, endPoint y: 214, distance: 215.6
click at [1109, 214] on div "940 }, 941 "required_for" : [ 942 "quote" 943 ], 944 "schema" : { 945 "type" : …" at bounding box center [1007, 140] width 334 height 900
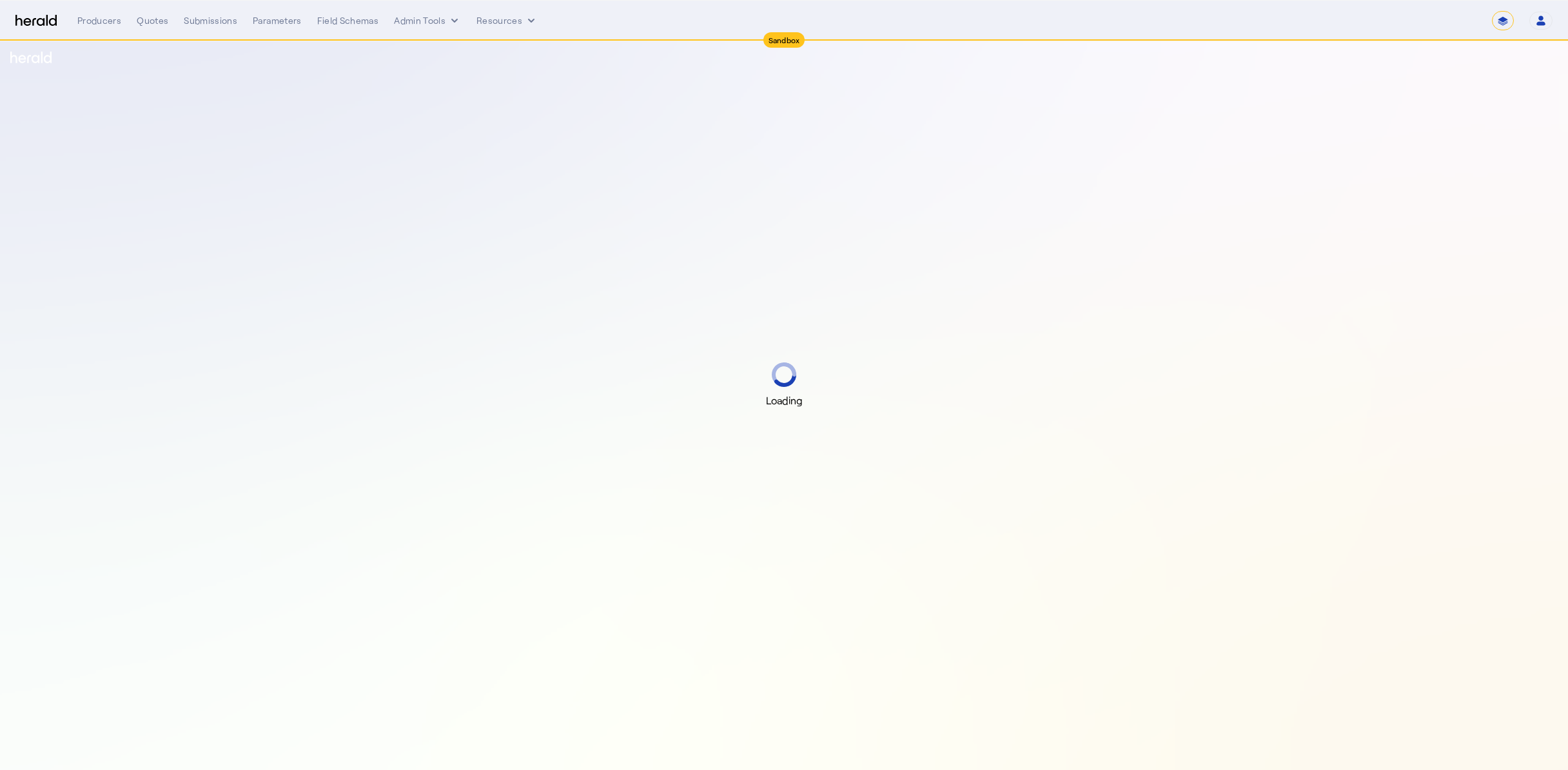
select select "*******"
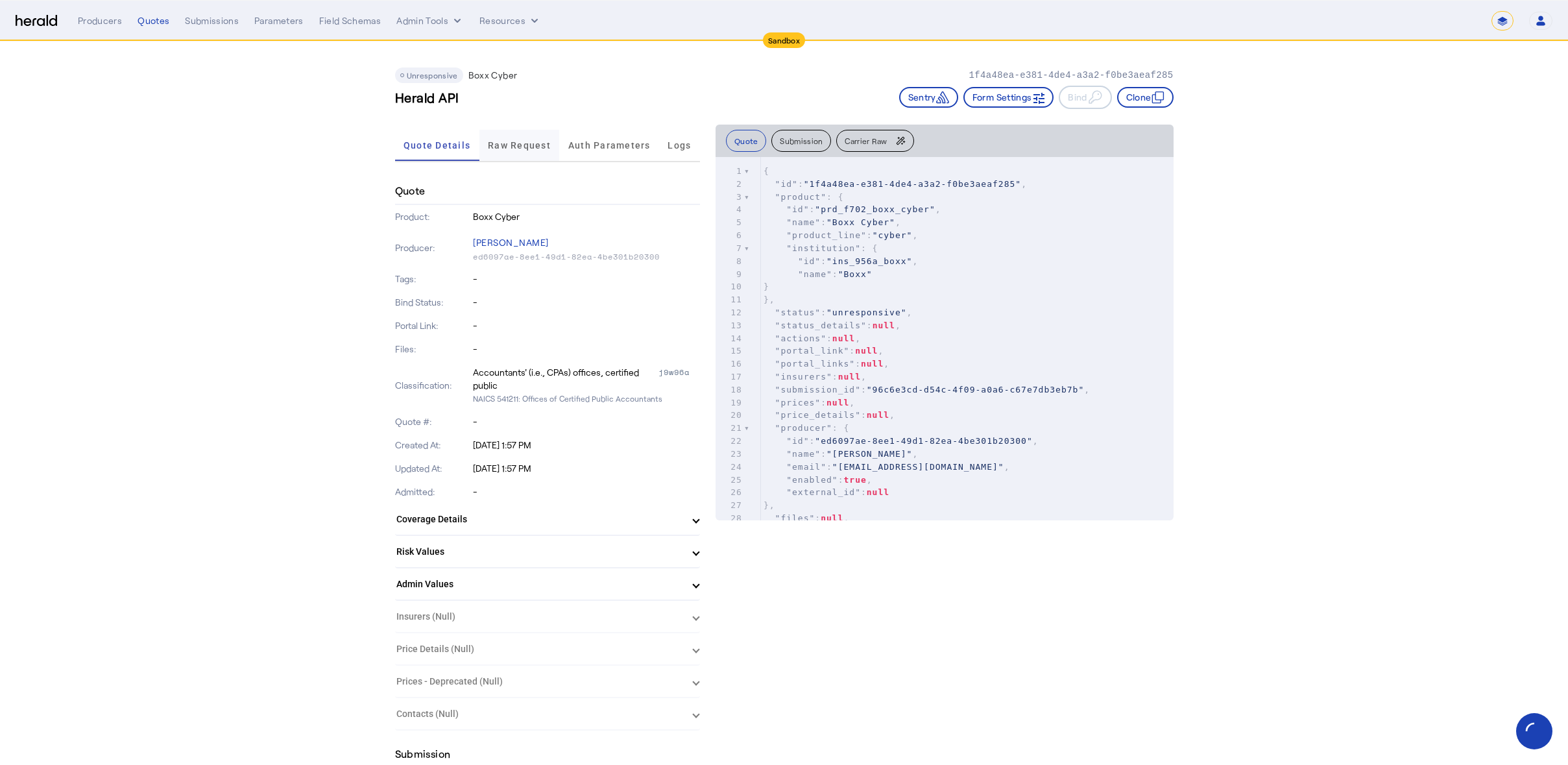
click at [516, 141] on span "Raw Request" at bounding box center [519, 144] width 63 height 9
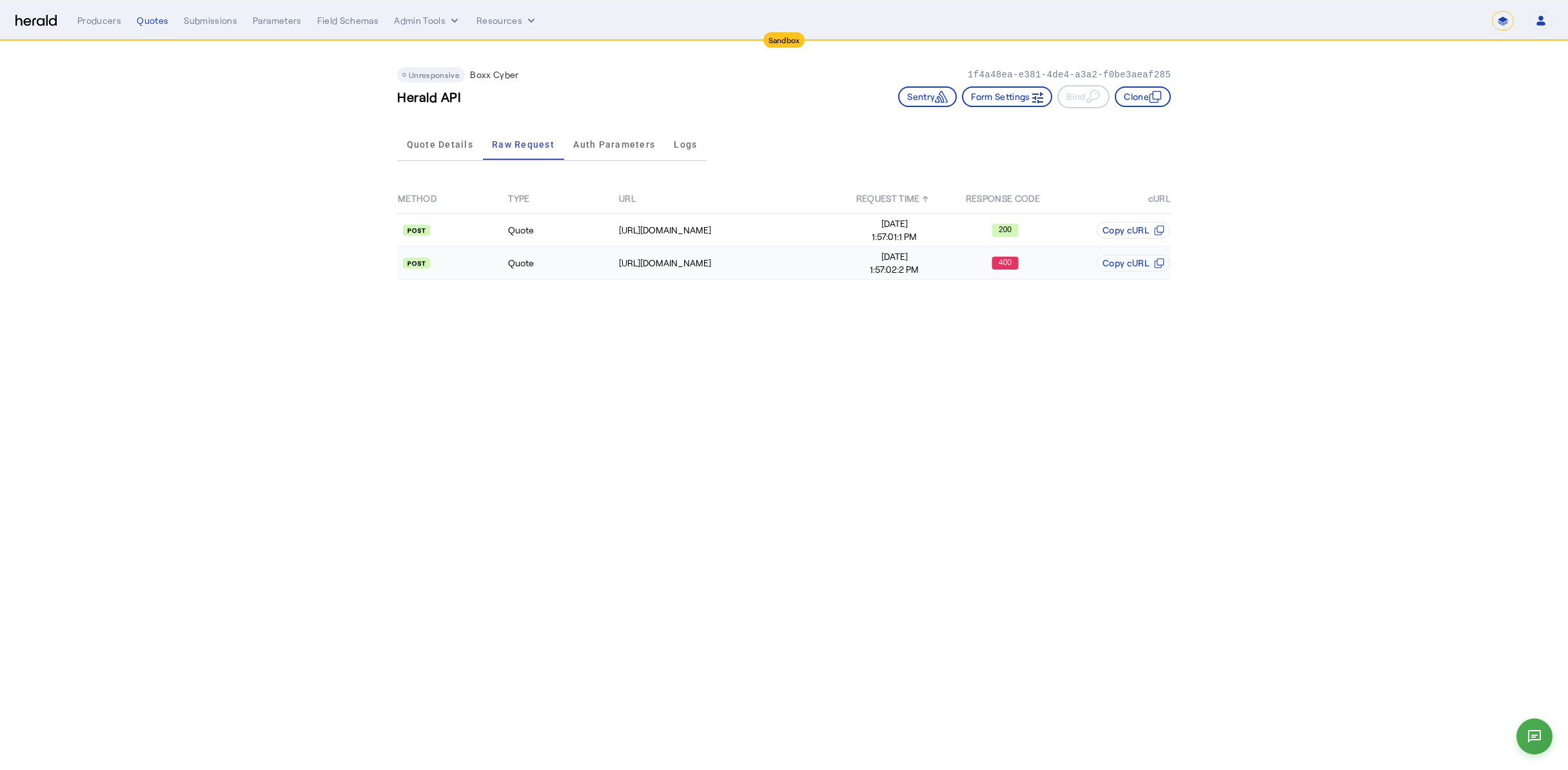
click at [449, 263] on api-badge at bounding box center [452, 262] width 109 height 13
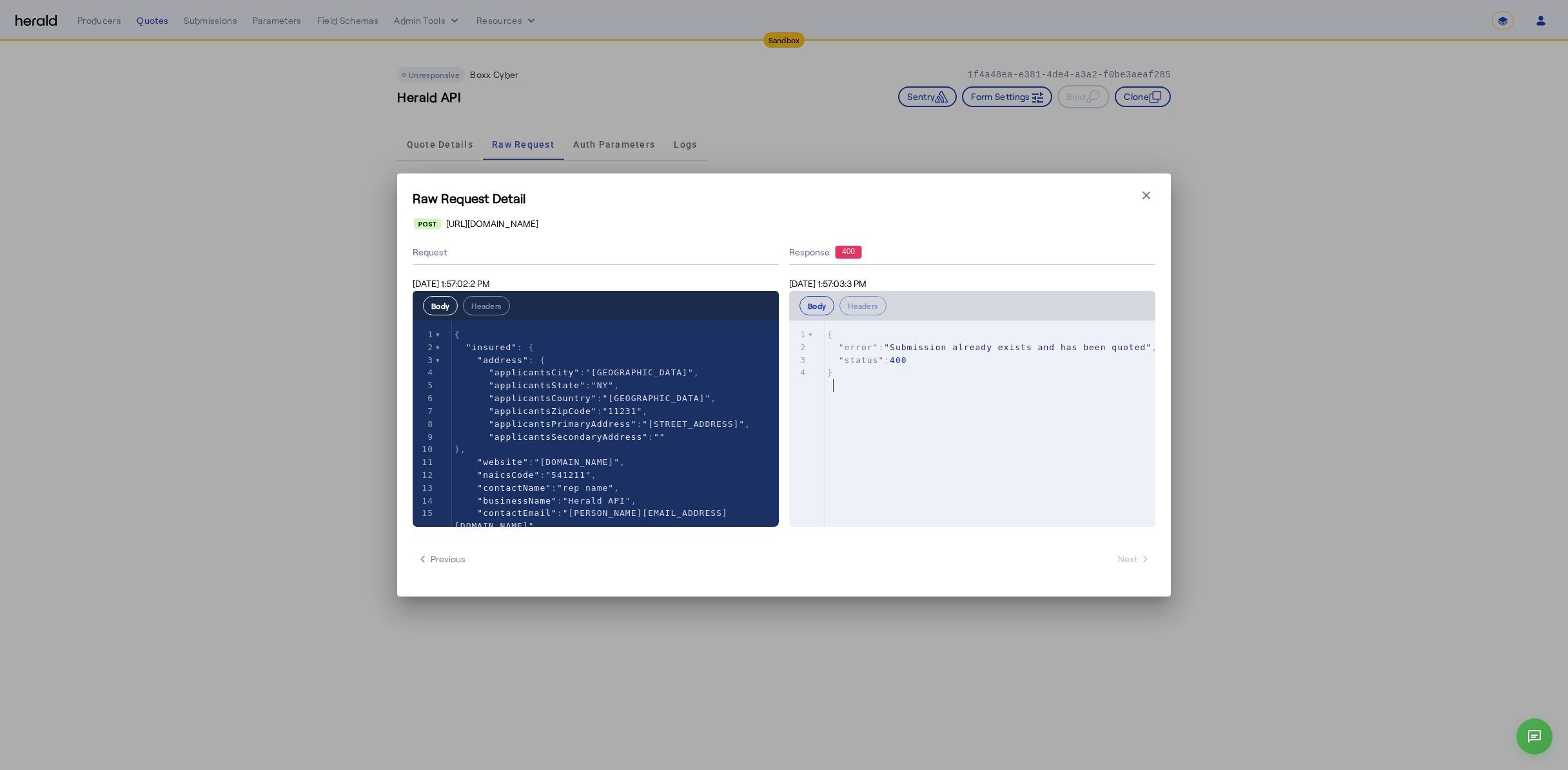
click at [885, 427] on div "xxxxxxxxxx 4 1 { 2 "error" : "Submission already exists and has been quoted" , …" at bounding box center [988, 440] width 399 height 238
click at [1146, 195] on icon "button" at bounding box center [1147, 195] width 8 height 8
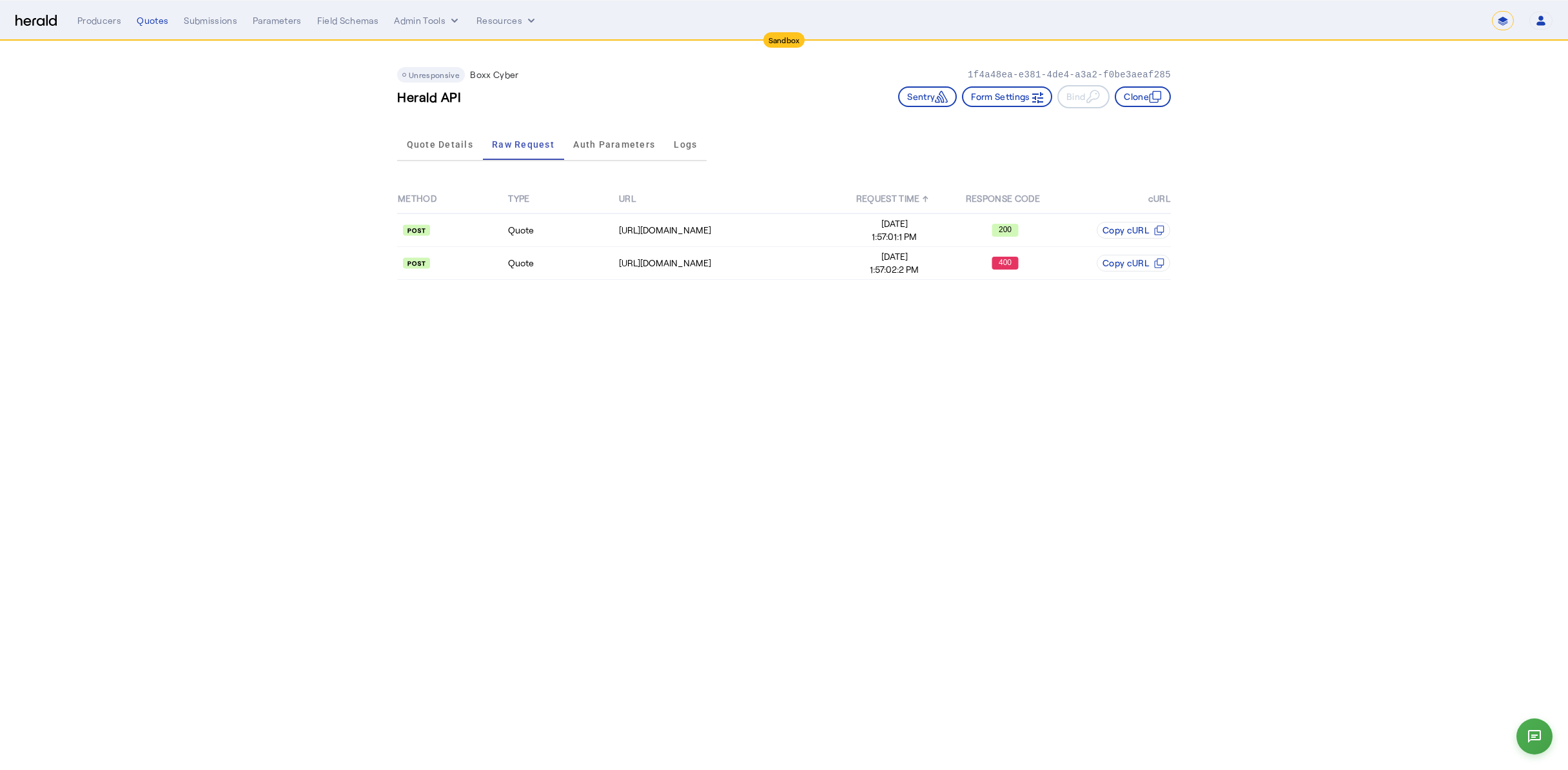
drag, startPoint x: 969, startPoint y: 76, endPoint x: 1214, endPoint y: 80, distance: 245.0
click at [1214, 80] on app-quote-details "Unresponsive Boxx Cyber 1f4a48ea-e381-4de4-a3a2-f0be3aeaf285 Herald API Sentry …" at bounding box center [784, 169] width 1568 height 256
copy p "1f4a48ea-e381-4de4-a3a2-f0be3aeaf285"
click at [460, 353] on body "**********" at bounding box center [784, 385] width 1568 height 770
click at [486, 140] on div "Raw Request" at bounding box center [523, 144] width 81 height 31
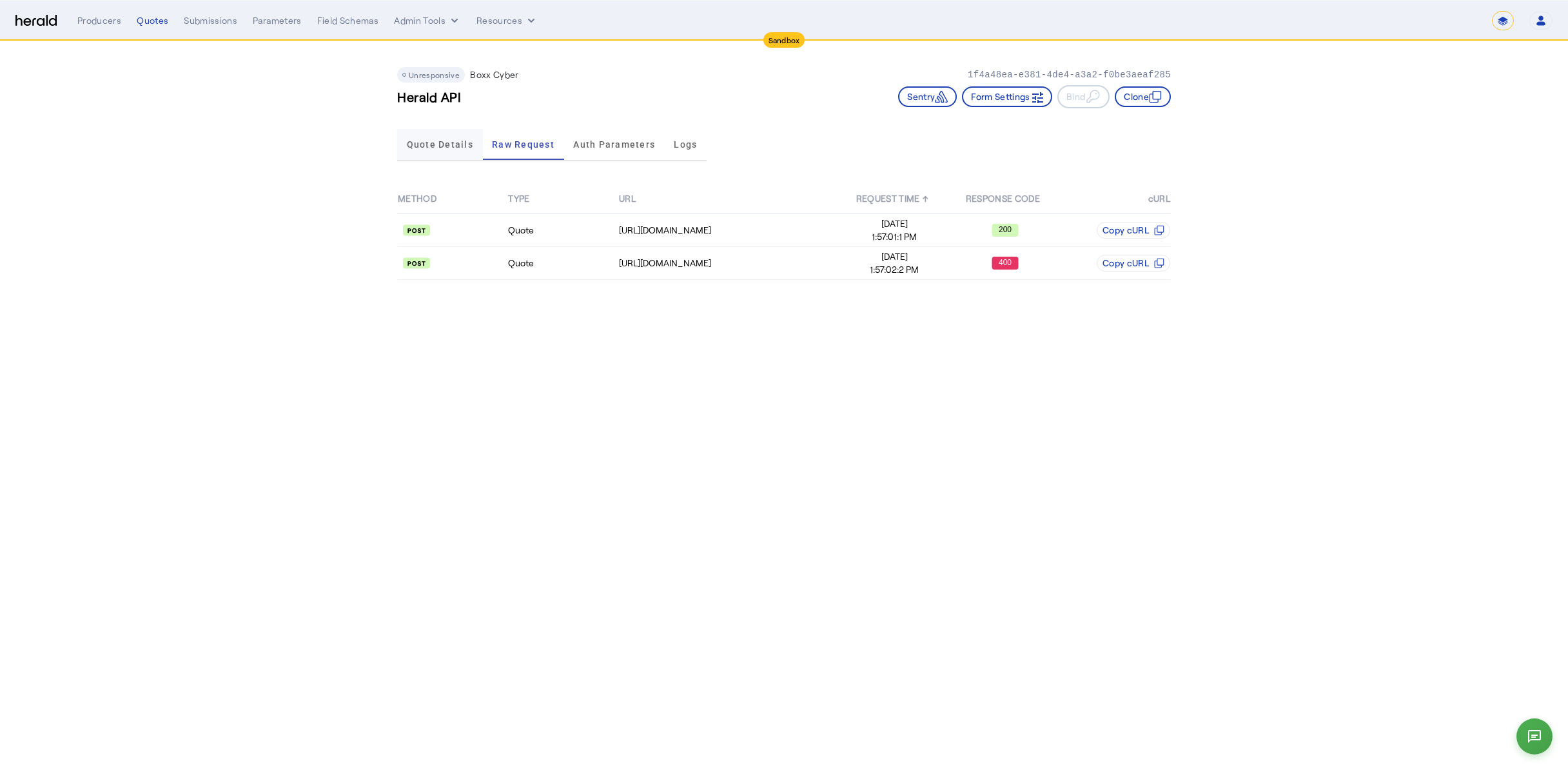
click at [433, 148] on span "Quote Details" at bounding box center [439, 144] width 66 height 9
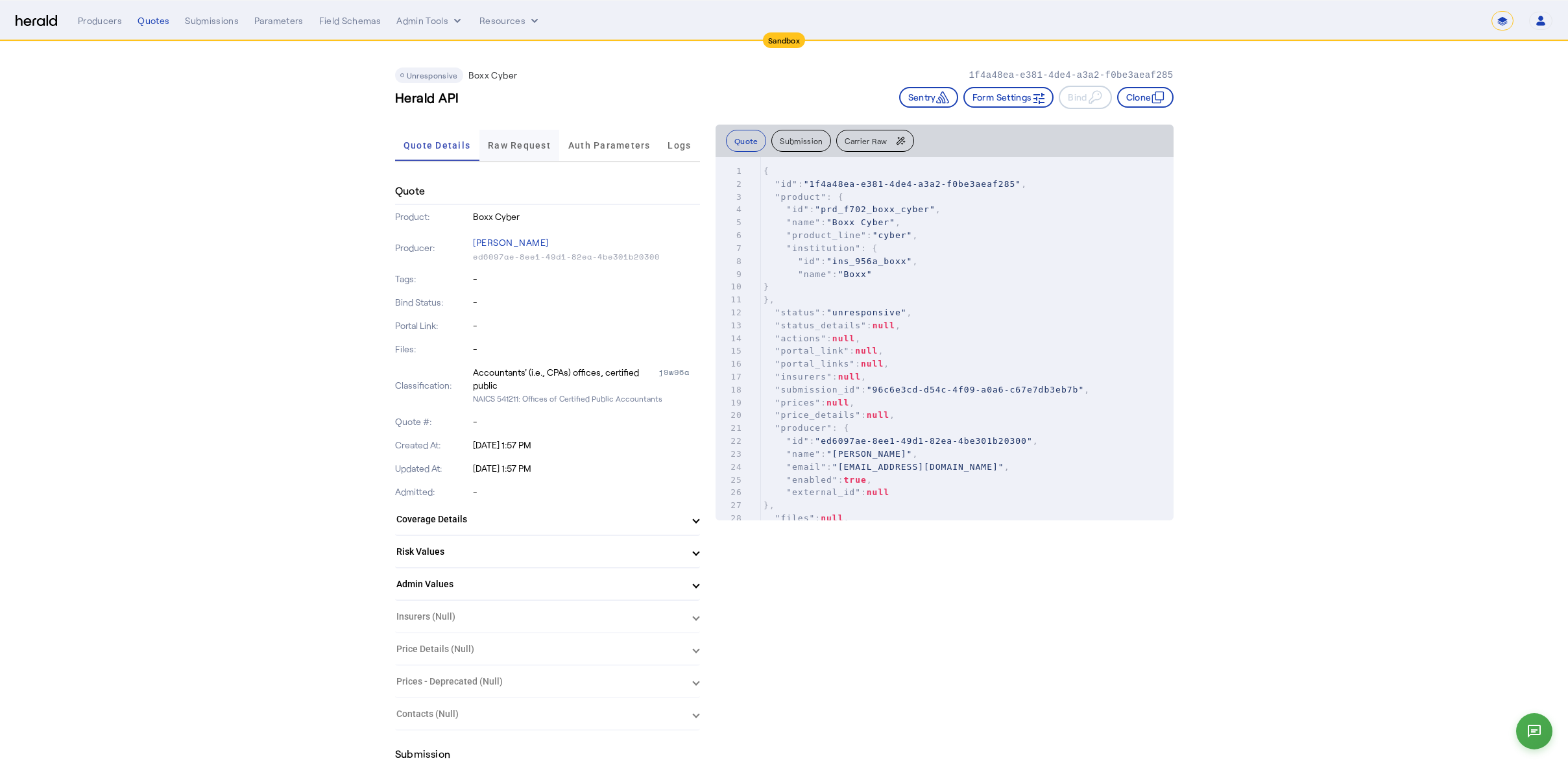
click at [518, 148] on span "Raw Request" at bounding box center [519, 144] width 63 height 9
